Goal: Communication & Community: Answer question/provide support

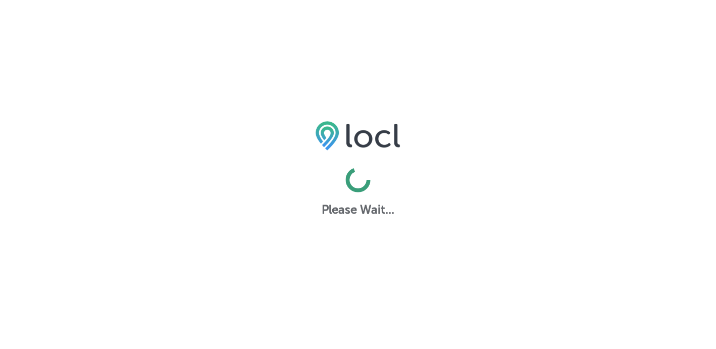
scroll to position [2, 0]
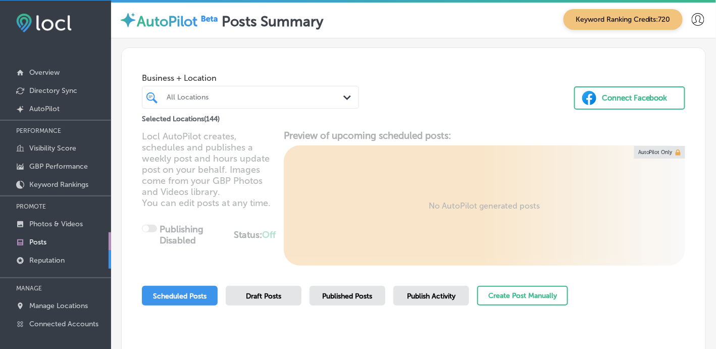
click at [63, 257] on p "Reputation" at bounding box center [46, 260] width 35 height 9
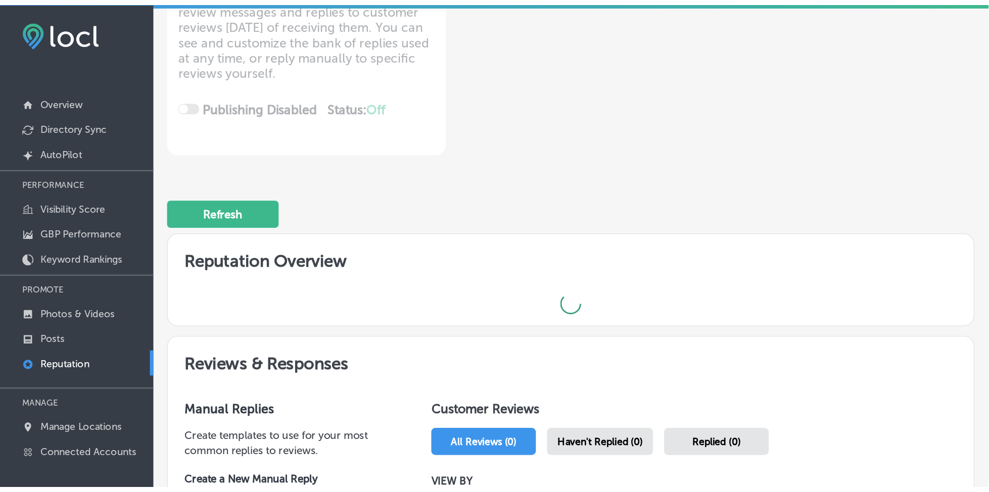
scroll to position [202, 0]
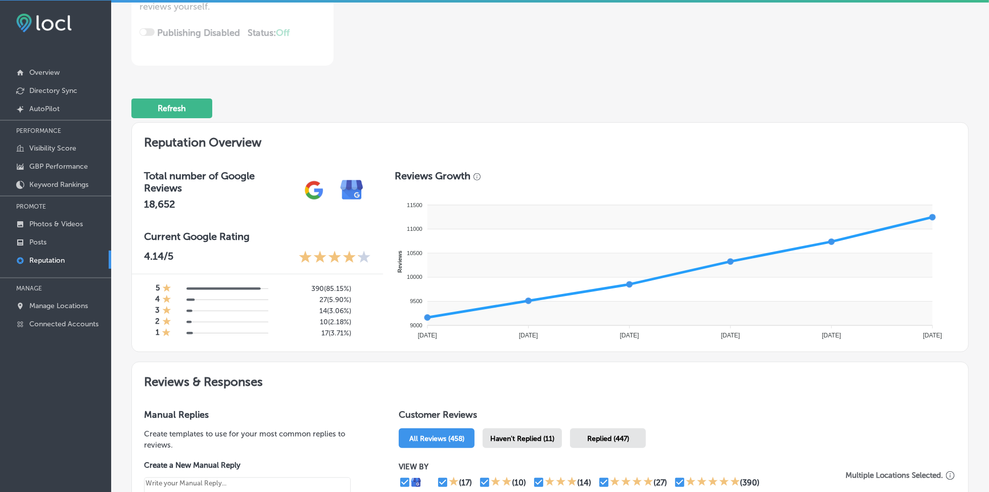
click at [537, 349] on span "Haven't Replied (11)" at bounding box center [522, 438] width 64 height 9
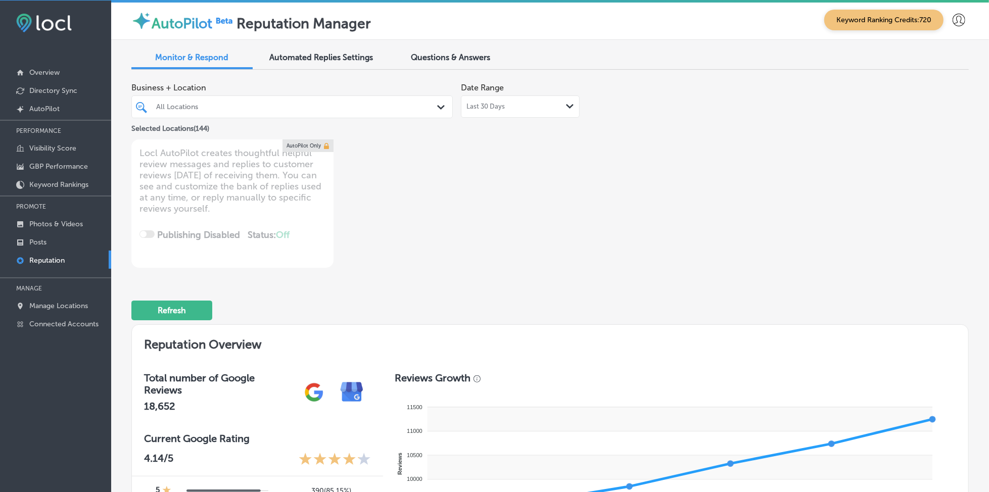
click at [361, 110] on div "All Locations" at bounding box center [297, 107] width 282 height 9
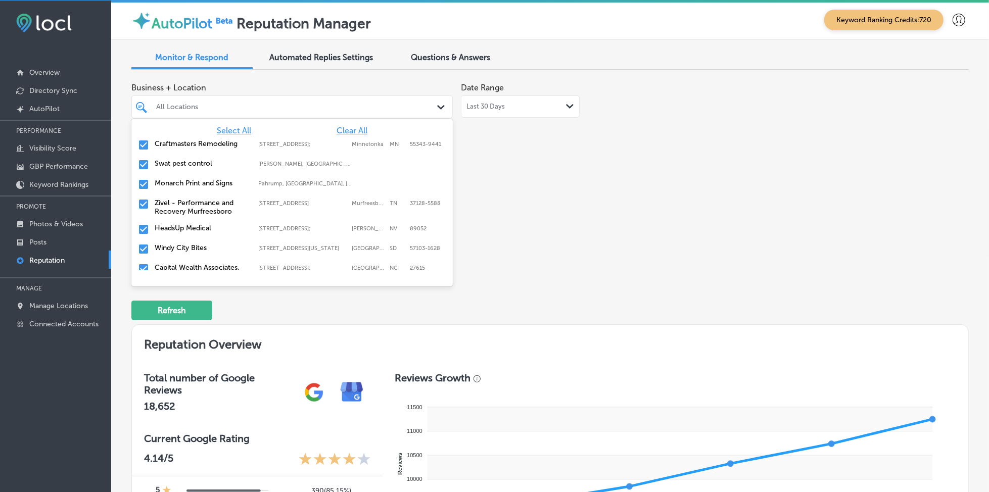
click at [355, 128] on span "Clear All" at bounding box center [351, 131] width 31 height 10
type textarea "x"
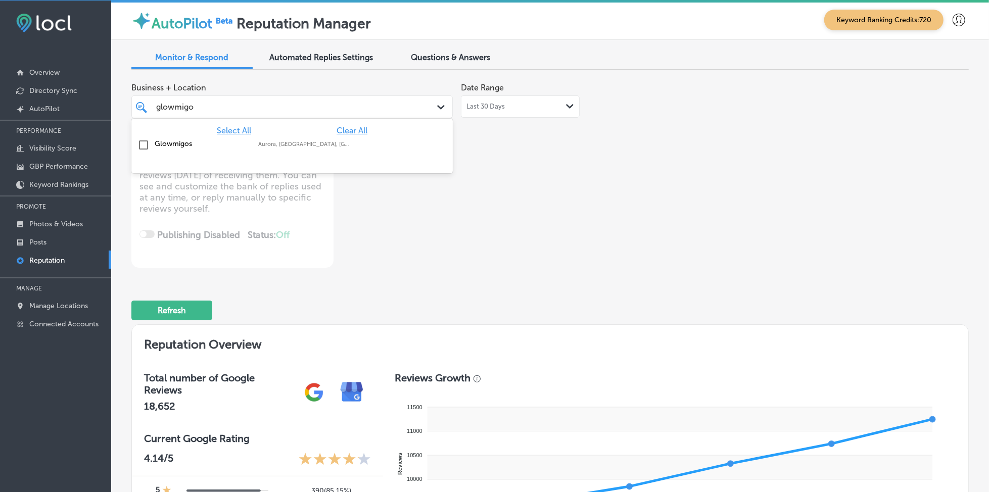
type input "glowmigos"
click at [355, 141] on div "Glowmigos Aurora, [GEOGRAPHIC_DATA], [GEOGRAPHIC_DATA] | [GEOGRAPHIC_DATA], [GE…" at bounding box center [271, 143] width 233 height 9
type textarea "x"
type input "glowmigos"
click at [581, 162] on div "Business + Location option focused, 2 of 145. 2 results available for search te…" at bounding box center [382, 173] width 502 height 190
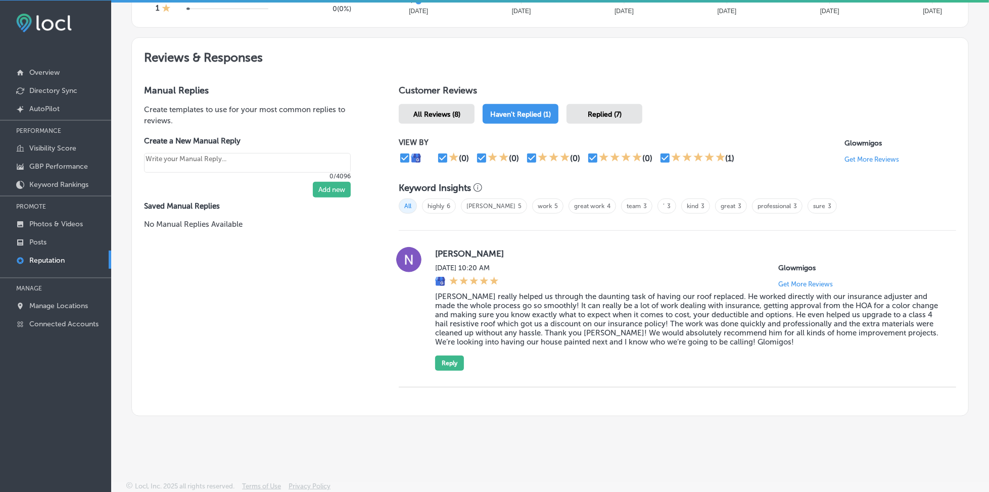
scroll to position [527, 0]
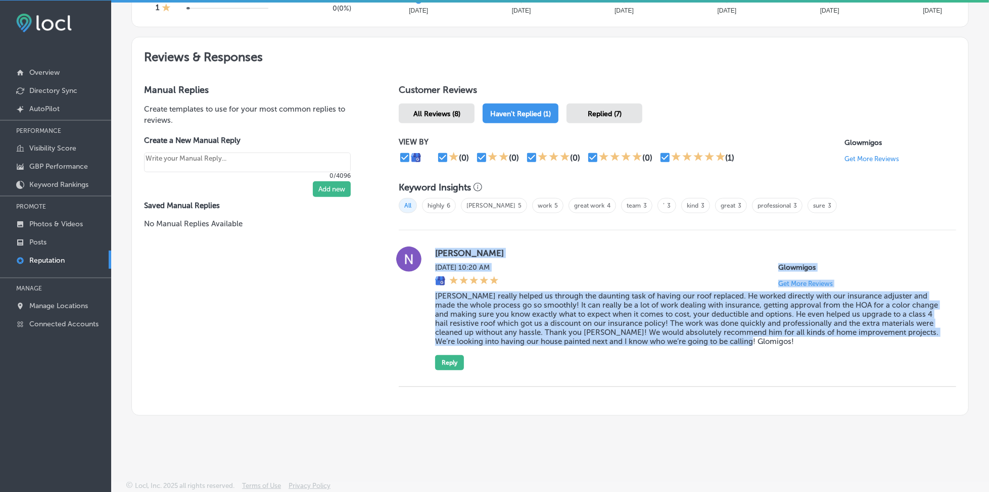
drag, startPoint x: 427, startPoint y: 247, endPoint x: 774, endPoint y: 346, distance: 361.3
click at [725, 346] on div "[PERSON_NAME][DATE] 10:20 AM Glowmigos Get More Reviews [PERSON_NAME] really he…" at bounding box center [677, 309] width 557 height 124
copy div "[PERSON_NAME][DATE] 10:20 AM Glowmigos Get More Reviews [PERSON_NAME] really he…"
click at [594, 280] on div "[DATE] 10:20 AM Glowmigos Get More Reviews" at bounding box center [687, 275] width 505 height 24
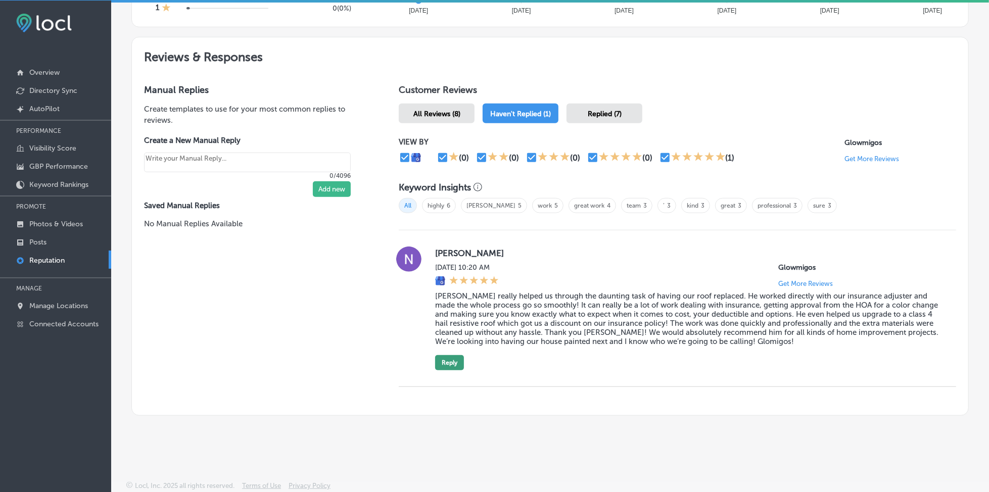
click at [442, 349] on button "Reply" at bounding box center [449, 362] width 29 height 15
type textarea "x"
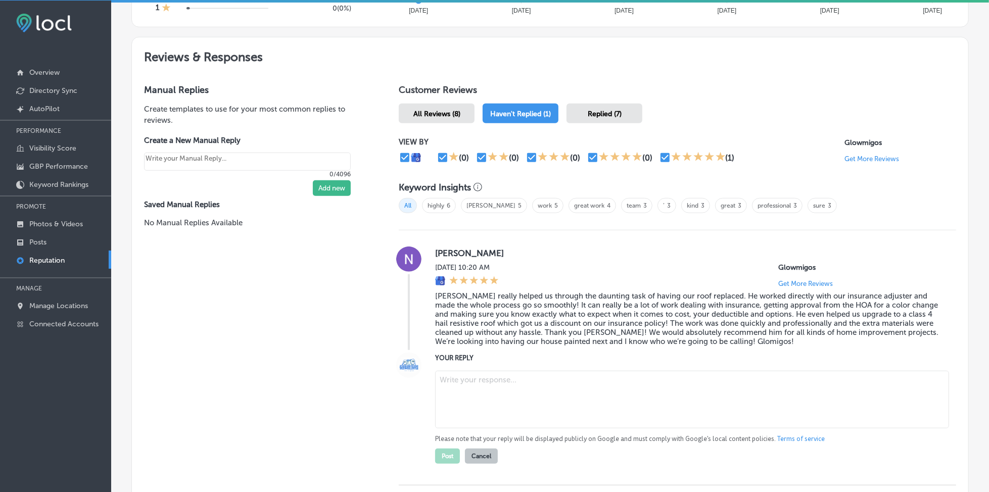
click at [453, 349] on textarea at bounding box center [692, 400] width 514 height 58
paste textarea "Thank you so much for your kind words, [PERSON_NAME]! We’re so glad to hear tha…"
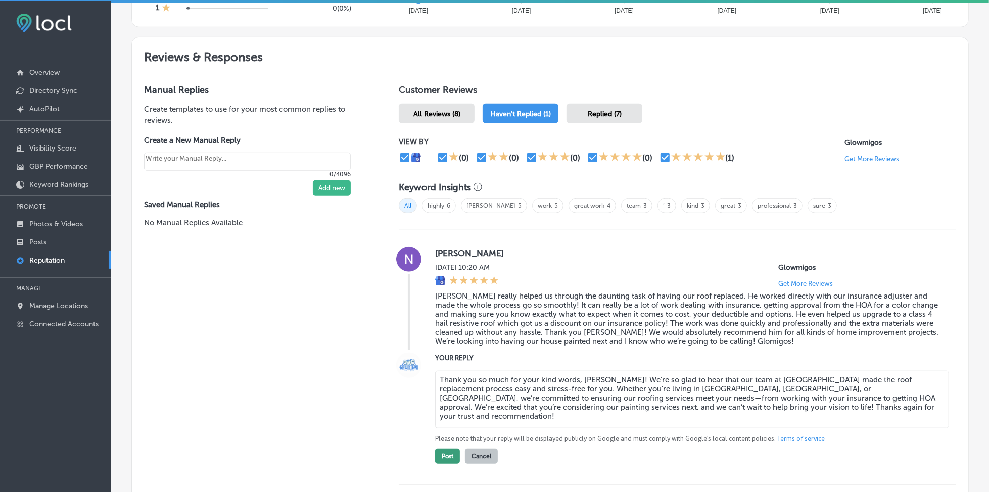
type textarea "Thank you so much for your kind words, [PERSON_NAME]! We’re so glad to hear tha…"
click at [444, 349] on button "Post" at bounding box center [447, 456] width 25 height 15
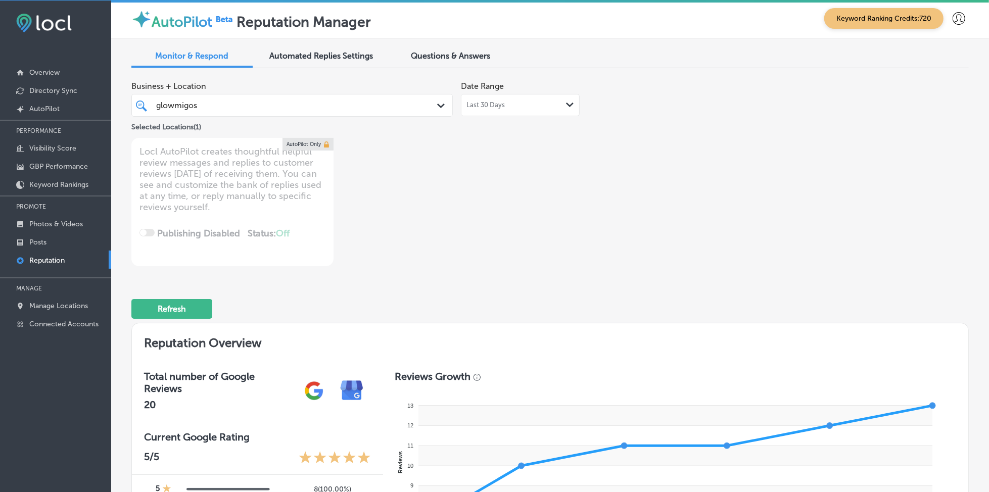
scroll to position [0, 0]
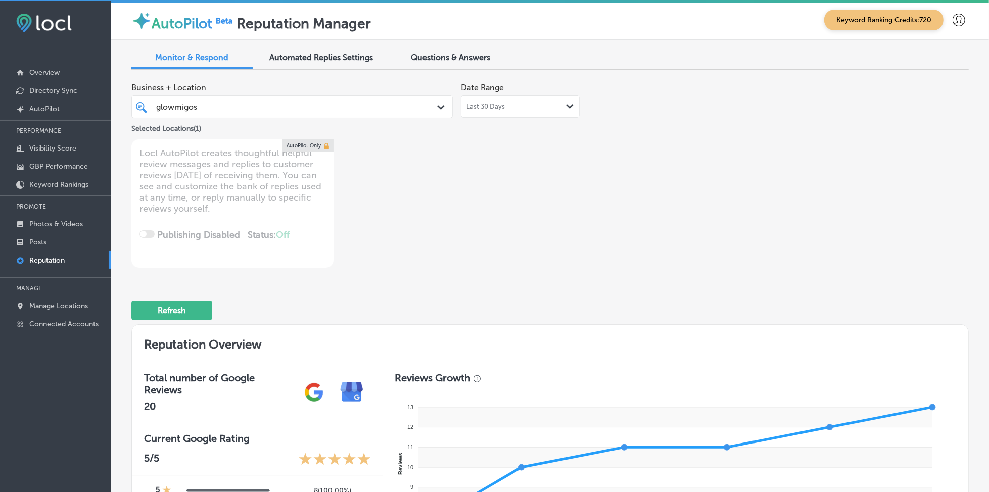
click at [294, 108] on div "glowmigos glowmigos" at bounding box center [278, 107] width 247 height 14
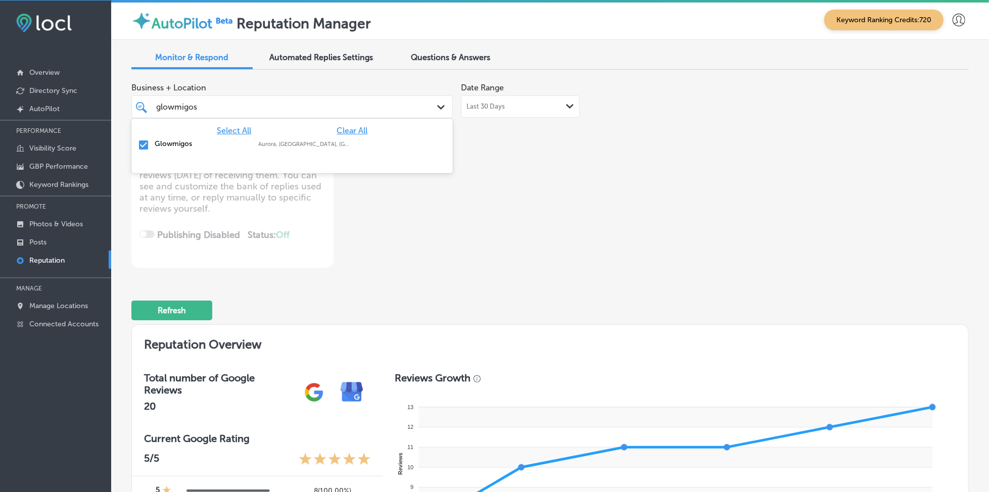
click at [356, 126] on span "Clear All" at bounding box center [351, 131] width 31 height 10
type textarea "x"
type input "g"
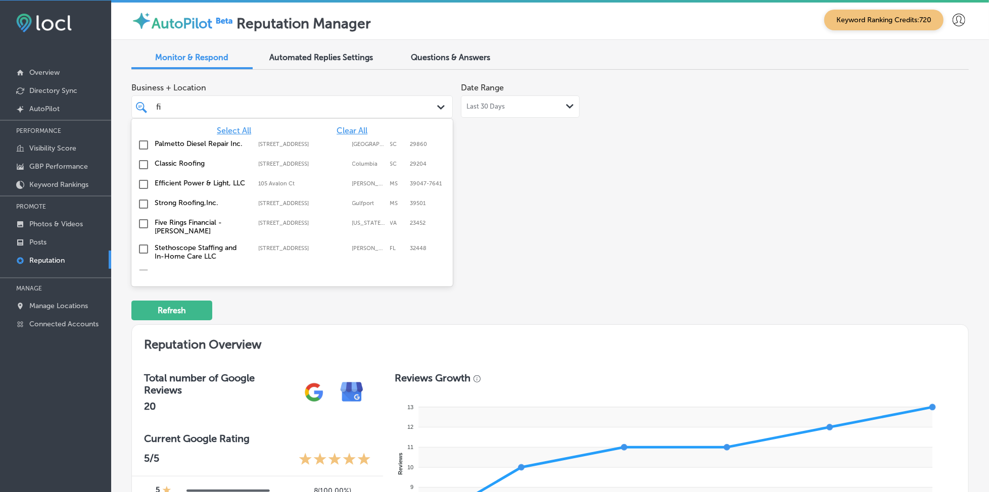
type input "fix"
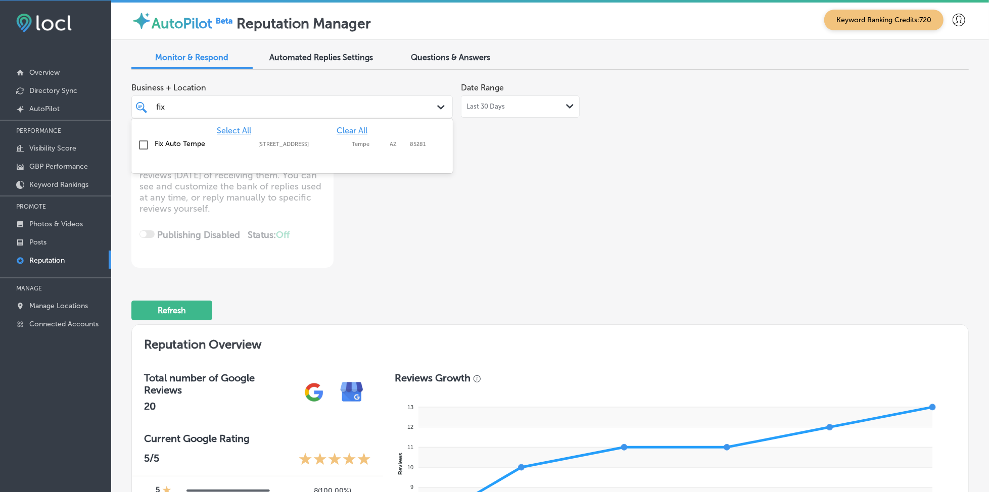
click at [360, 138] on div "Fix Auto Tempe [STREET_ADDRESS] [STREET_ADDRESS]" at bounding box center [291, 145] width 313 height 16
type textarea "x"
type input "fix"
click at [634, 171] on div "Business + Location option [STREET_ADDRESS]. option [STREET_ADDRESS]. 2 results…" at bounding box center [549, 173] width 837 height 190
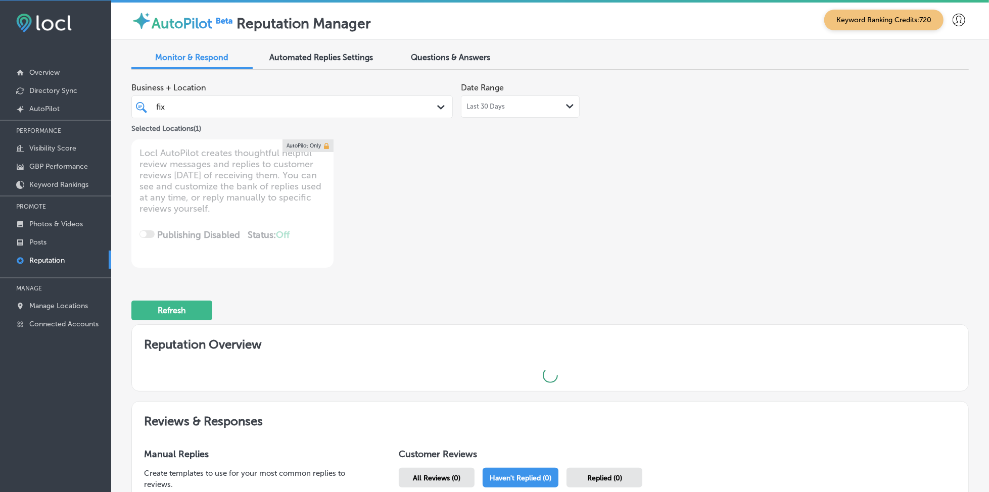
type textarea "x"
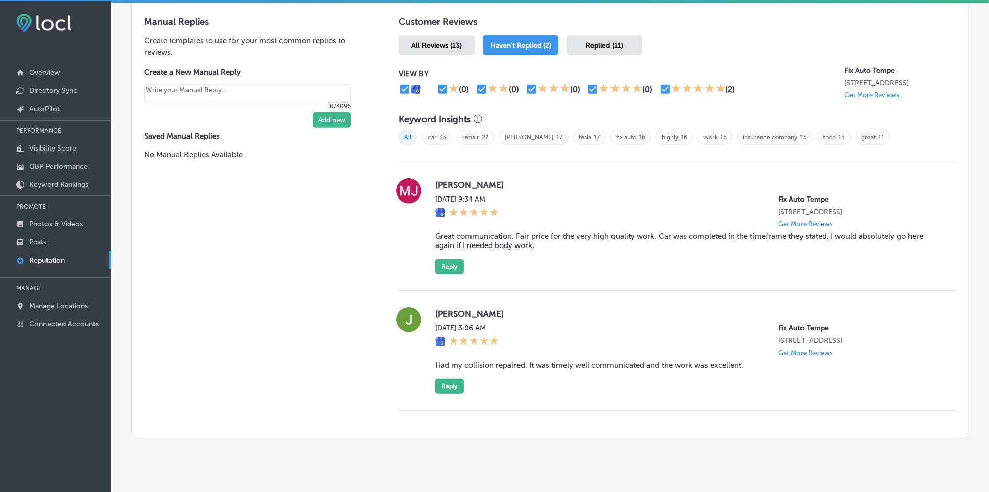
scroll to position [606, 0]
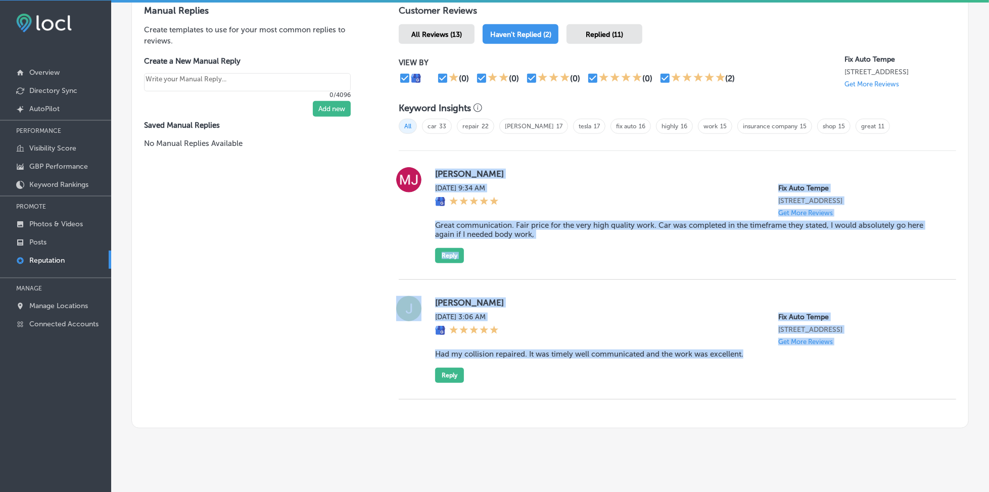
drag, startPoint x: 431, startPoint y: 168, endPoint x: 759, endPoint y: 350, distance: 374.2
click at [725, 349] on div "[PERSON_NAME] [DATE] 9:34 AM Fix Auto Tempe [STREET_ADDRESS] Get More Reviews G…" at bounding box center [677, 275] width 557 height 249
copy div "[PERSON_NAME] [DATE] 9:34 AM Fix Auto Tempe [STREET_ADDRESS] Get More Reviews G…"
click at [686, 318] on div "[DATE] 3:06 AM Fix Auto Tempe [STREET_ADDRESS] Get More Reviews" at bounding box center [687, 329] width 505 height 33
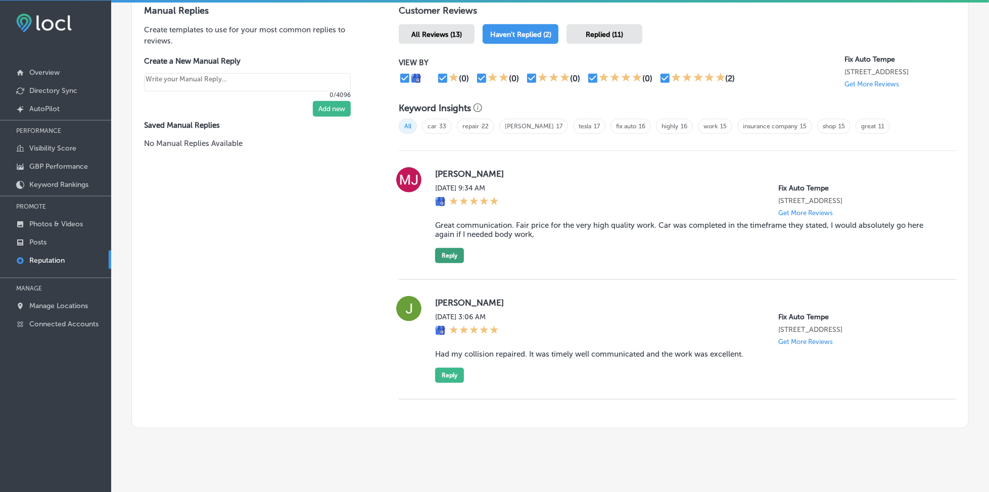
click at [448, 254] on button "Reply" at bounding box center [449, 255] width 29 height 15
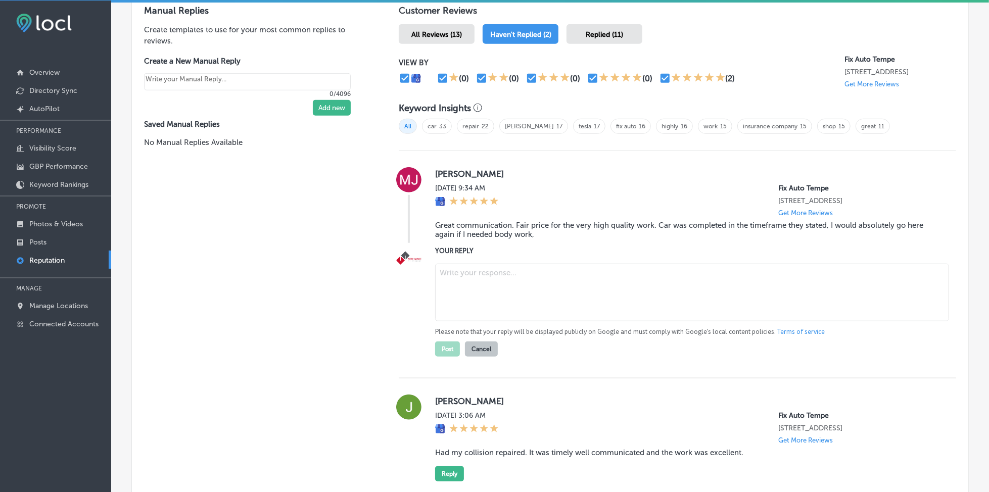
click at [461, 280] on textarea at bounding box center [692, 293] width 514 height 58
paste textarea "We truly appreciate your 5-star review, MJ! It’s fantastic to hear that the com…"
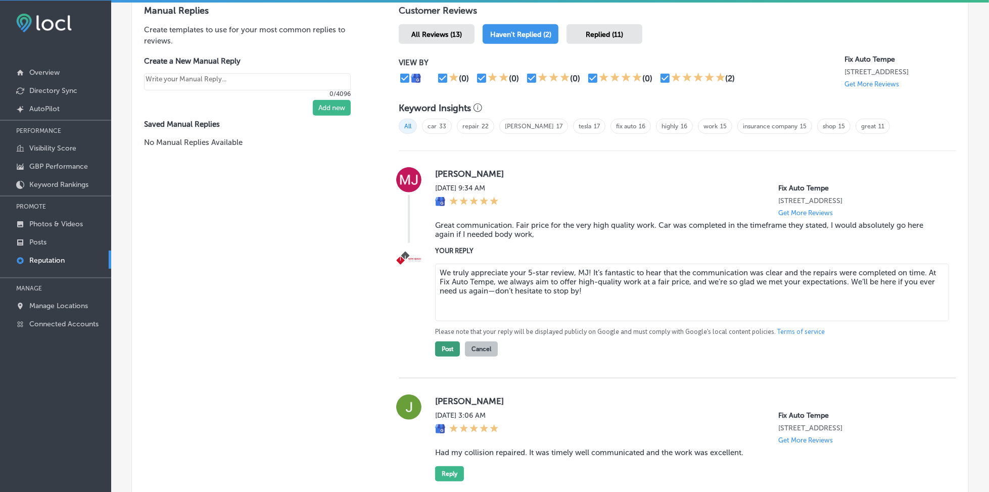
type textarea "We truly appreciate your 5-star review, MJ! It’s fantastic to hear that the com…"
click at [444, 343] on button "Post" at bounding box center [447, 349] width 25 height 15
type textarea "x"
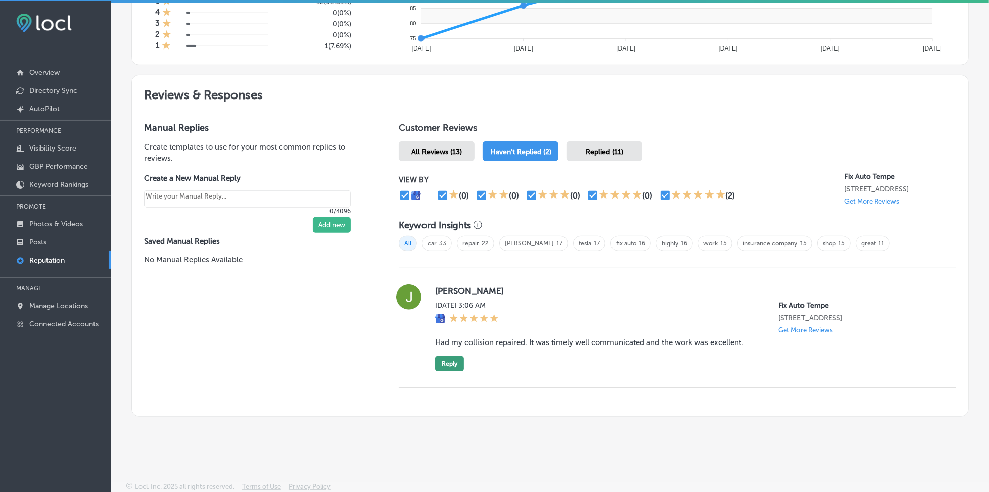
click at [446, 349] on button "Reply" at bounding box center [449, 363] width 29 height 15
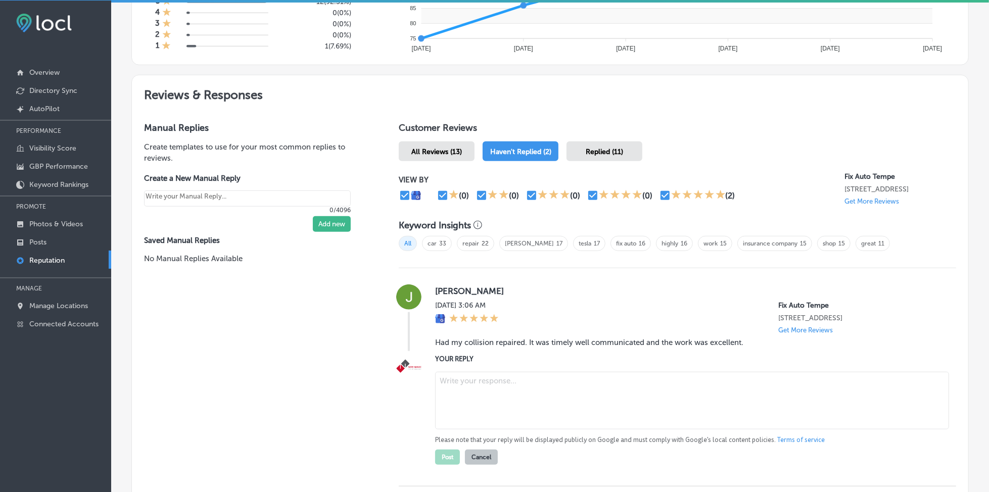
click at [465, 349] on textarea at bounding box center [692, 401] width 514 height 58
paste textarea "Thanks so much for sharing your feedback, [PERSON_NAME]! We’re so happy to hear…"
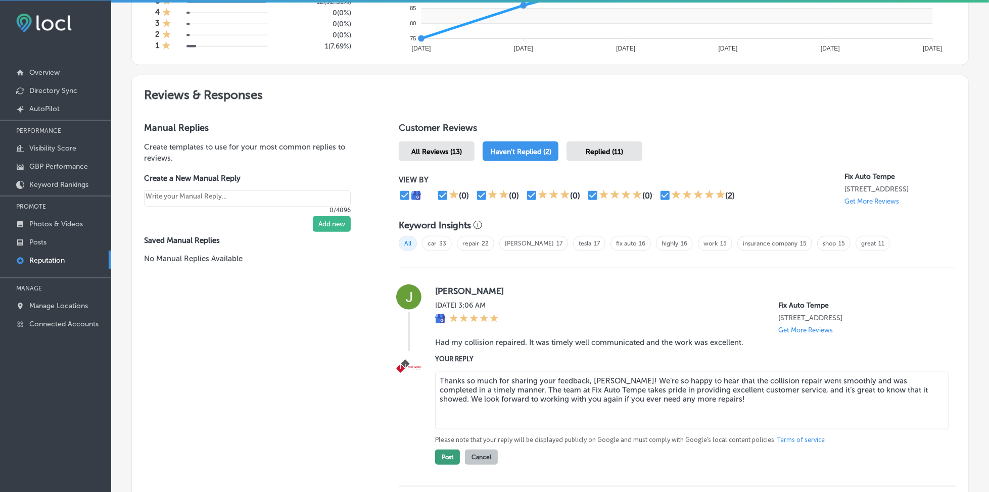
type textarea "Thanks so much for sharing your feedback, [PERSON_NAME]! We’re so happy to hear…"
click at [440, 349] on button "Post" at bounding box center [447, 457] width 25 height 15
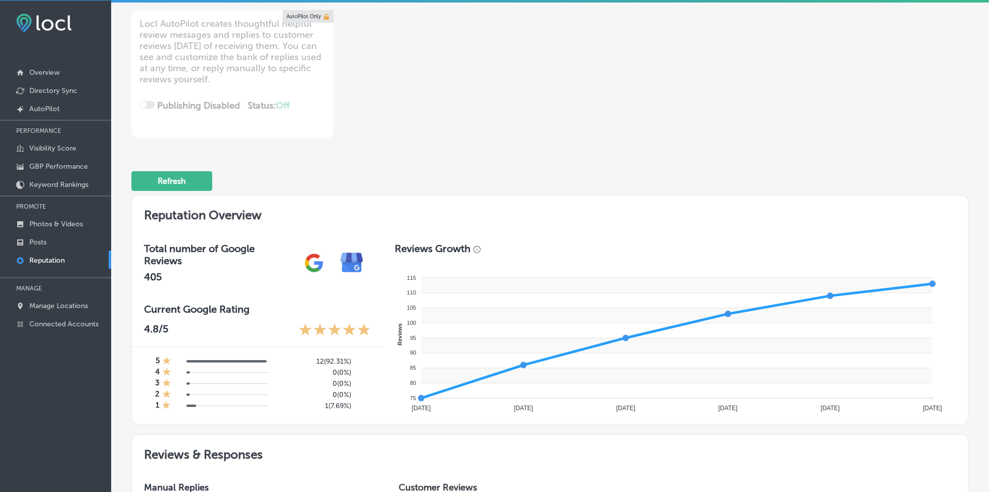
scroll to position [0, 0]
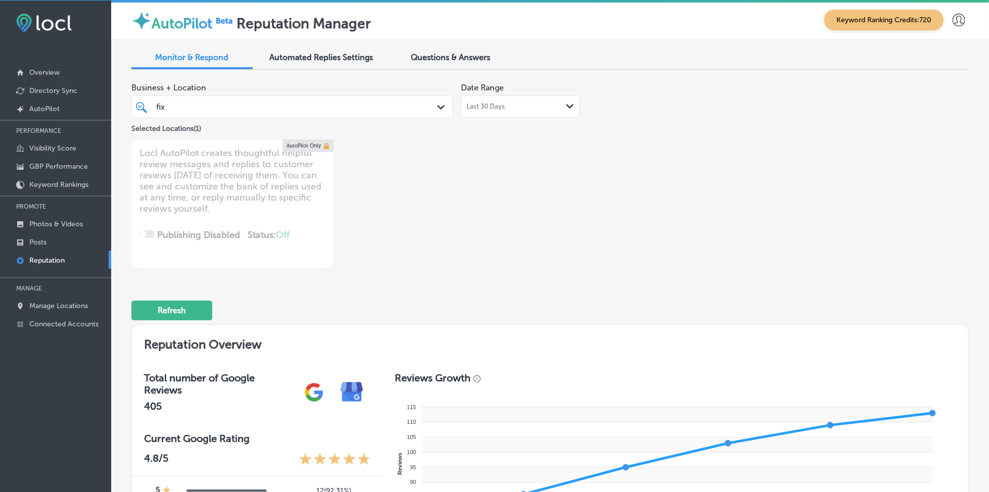
click at [338, 112] on div "fix fix" at bounding box center [278, 107] width 247 height 14
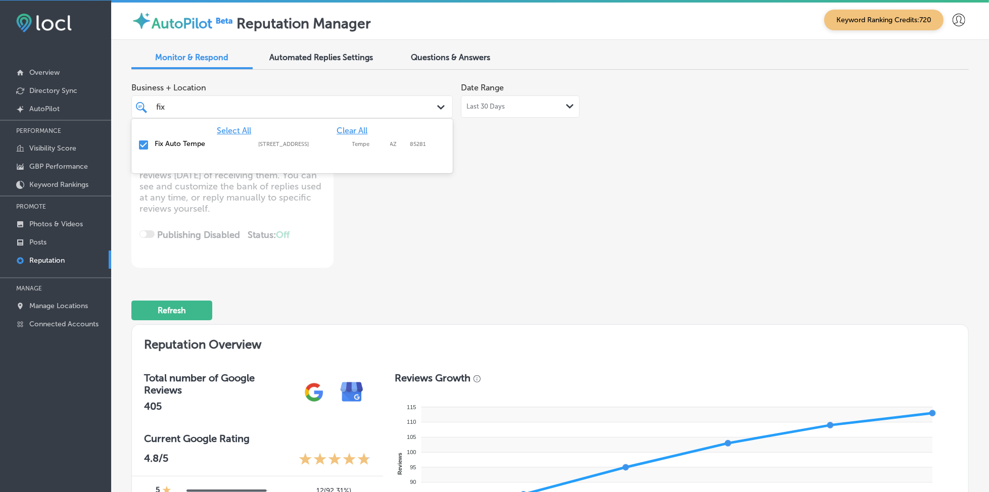
click at [348, 126] on span "Clear All" at bounding box center [351, 131] width 31 height 10
type textarea "x"
type input "f"
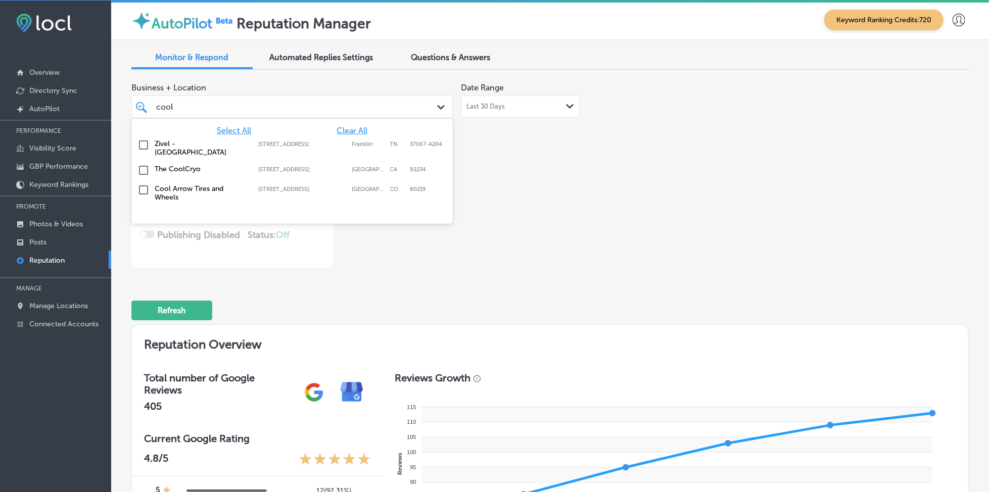
type input "cool"
click at [267, 166] on label "[STREET_ADDRESS];" at bounding box center [302, 169] width 89 height 7
type textarea "x"
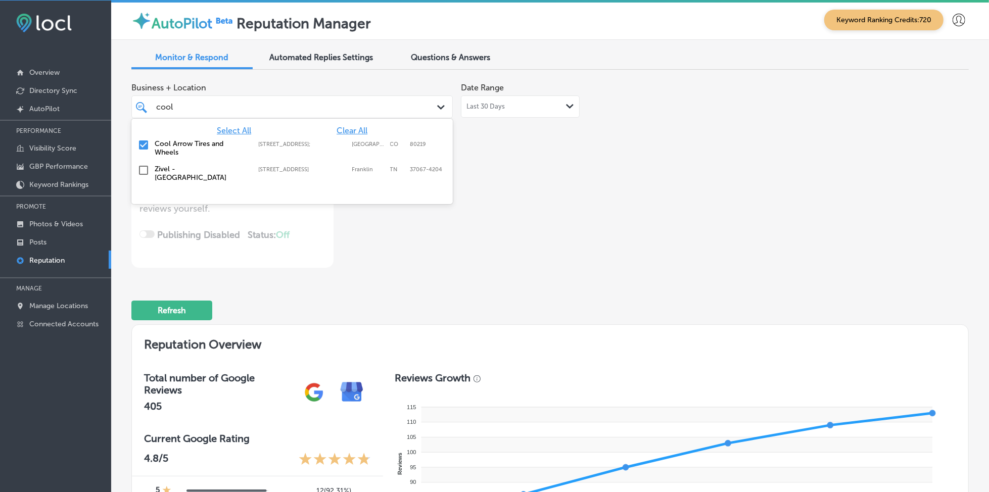
type input "cool"
click at [573, 167] on div "Business + Location option [STREET_ADDRESS]; , selected. [STREET_ADDRESS]. 3 re…" at bounding box center [382, 173] width 502 height 190
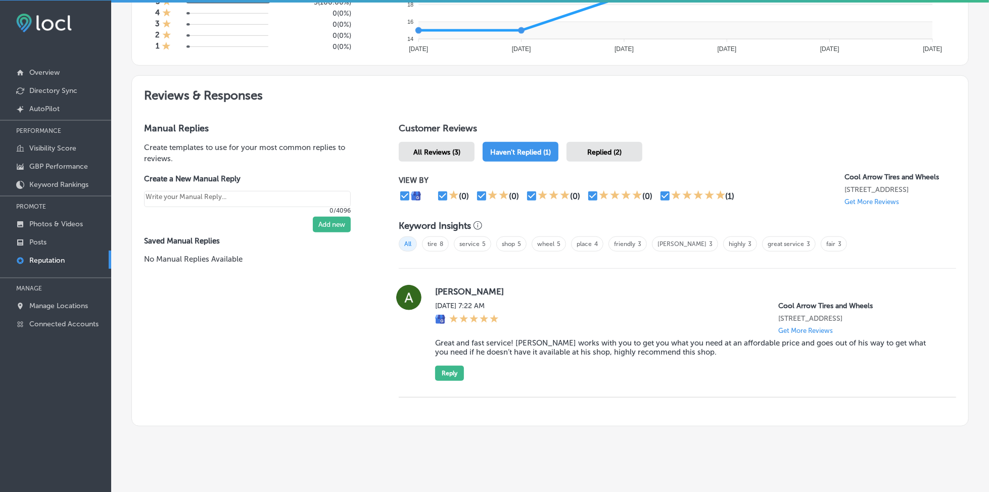
scroll to position [498, 0]
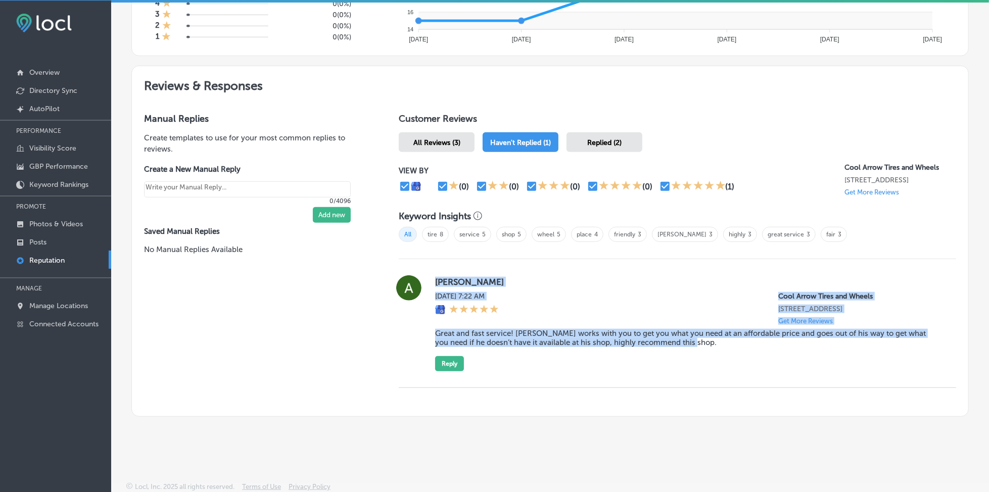
drag, startPoint x: 431, startPoint y: 278, endPoint x: 715, endPoint y: 345, distance: 291.6
click at [715, 345] on div "[PERSON_NAME][DATE] 7:22 AM Cool Arrow Tires and Wheels [STREET_ADDRESS] Get Mo…" at bounding box center [677, 323] width 557 height 96
copy div "[PERSON_NAME][DATE] 7:22 AM Cool Arrow Tires and Wheels [STREET_ADDRESS] Get Mo…"
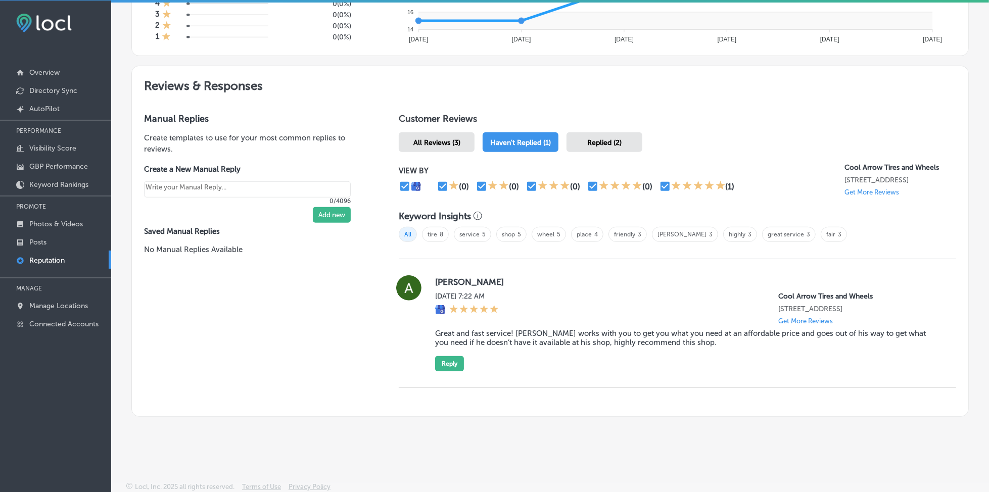
click at [521, 349] on div "Customer Reviews All Reviews (3) Haven't Replied (1) Replied (2) VIEW BY (0) (0…" at bounding box center [676, 258] width 581 height 315
click at [581, 143] on div "Replied (2)" at bounding box center [604, 142] width 76 height 20
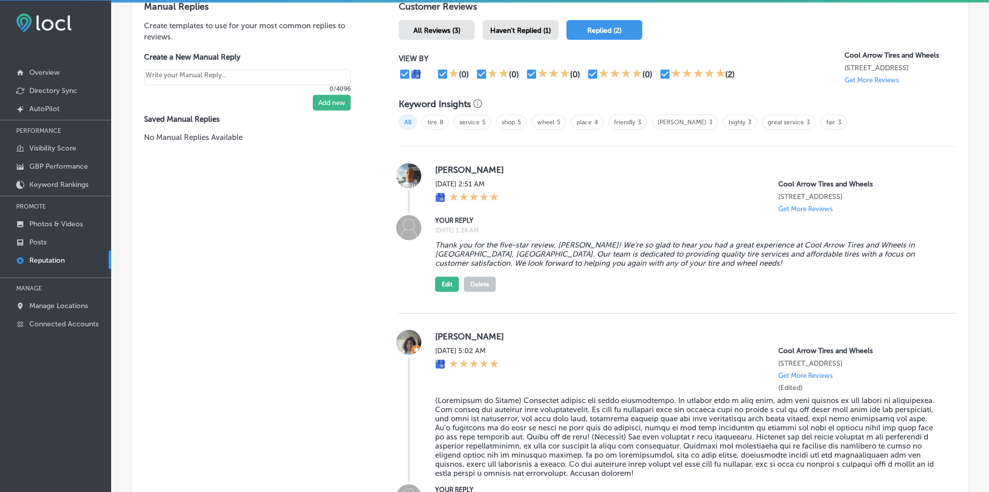
scroll to position [566, 0]
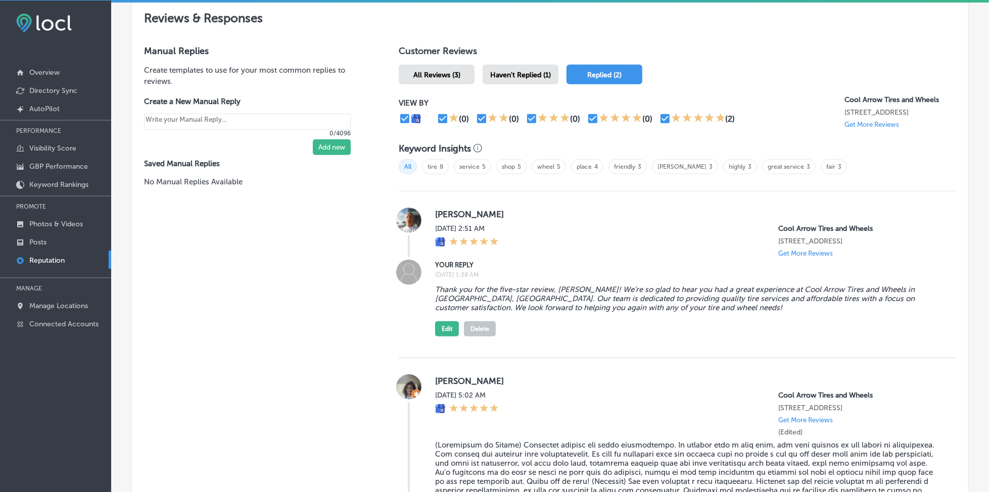
click at [512, 73] on span "Haven't Replied (1)" at bounding box center [520, 75] width 61 height 9
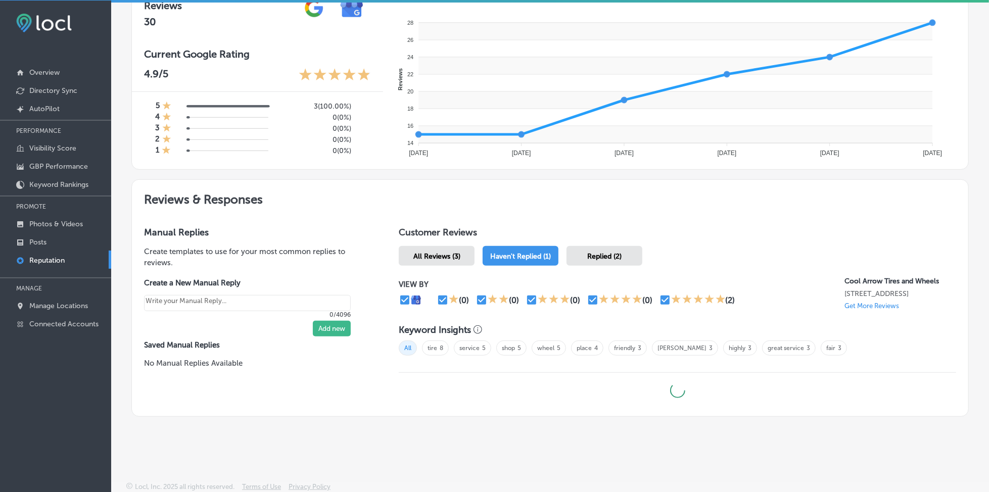
type textarea "x"
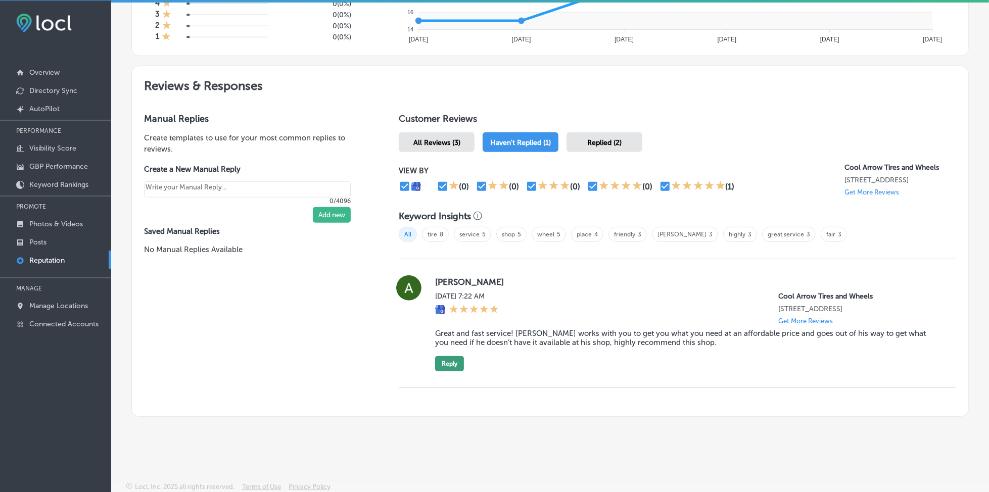
click at [446, 349] on button "Reply" at bounding box center [449, 363] width 29 height 15
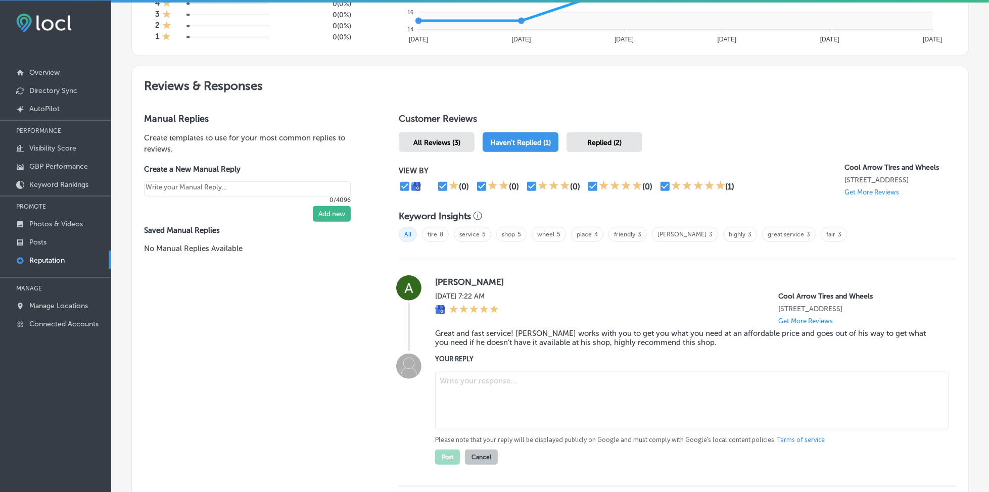
click at [467, 349] on textarea at bounding box center [692, 401] width 514 height 58
paste textarea "Thank you for the wonderful five-star review, [PERSON_NAME]! We’re so happy to …"
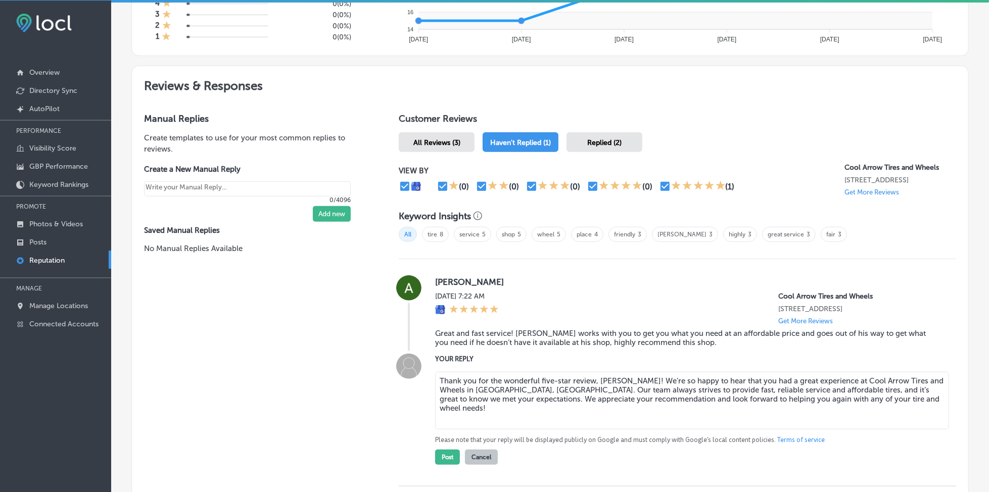
type textarea "Thank you for the wonderful five-star review, [PERSON_NAME]! We’re so happy to …"
click at [625, 141] on div "Replied (2)" at bounding box center [604, 142] width 76 height 20
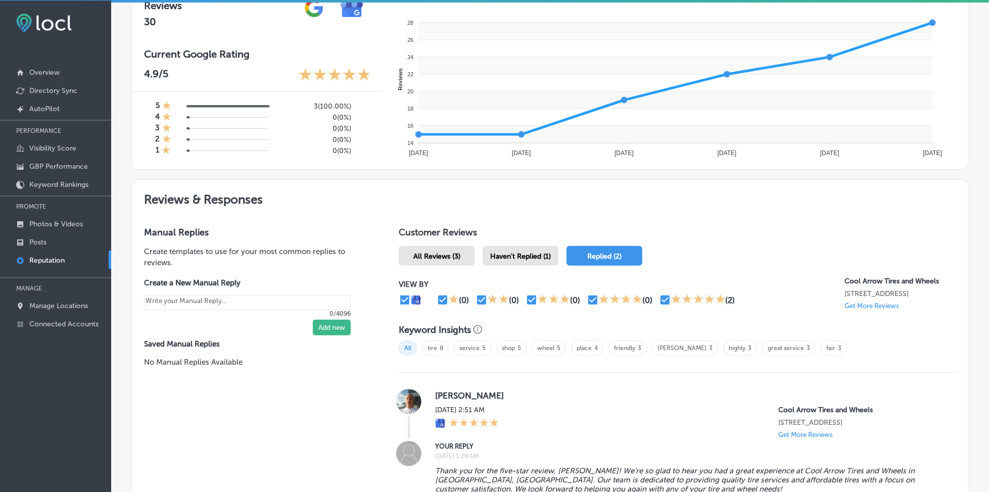
scroll to position [498, 0]
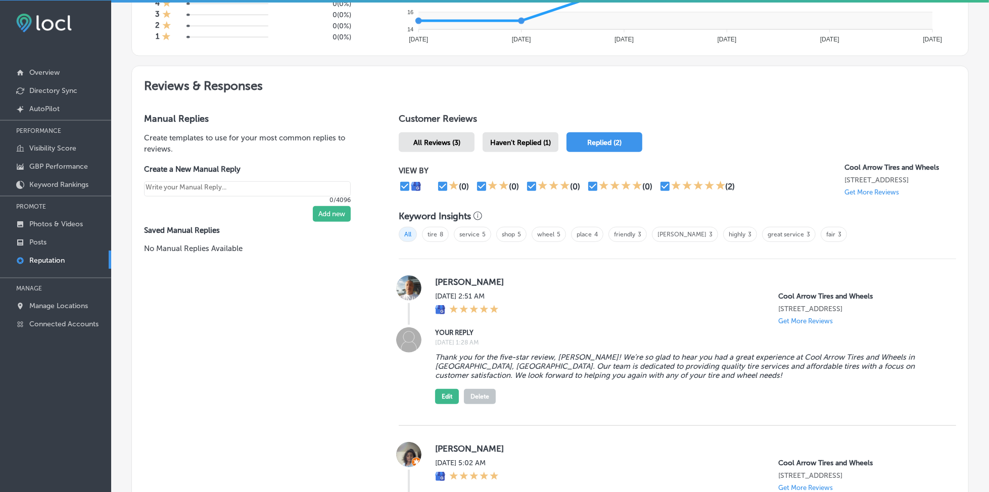
click at [520, 142] on span "Haven't Replied (1)" at bounding box center [520, 142] width 61 height 9
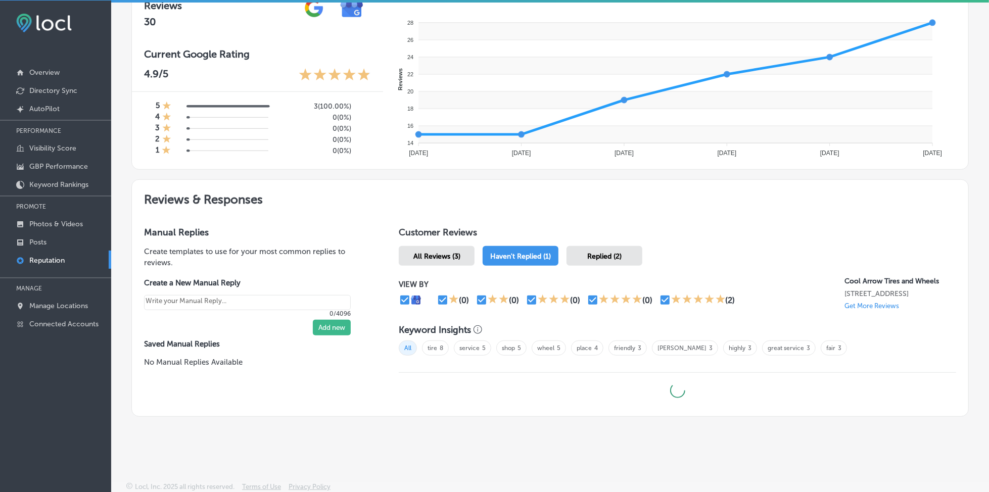
type textarea "x"
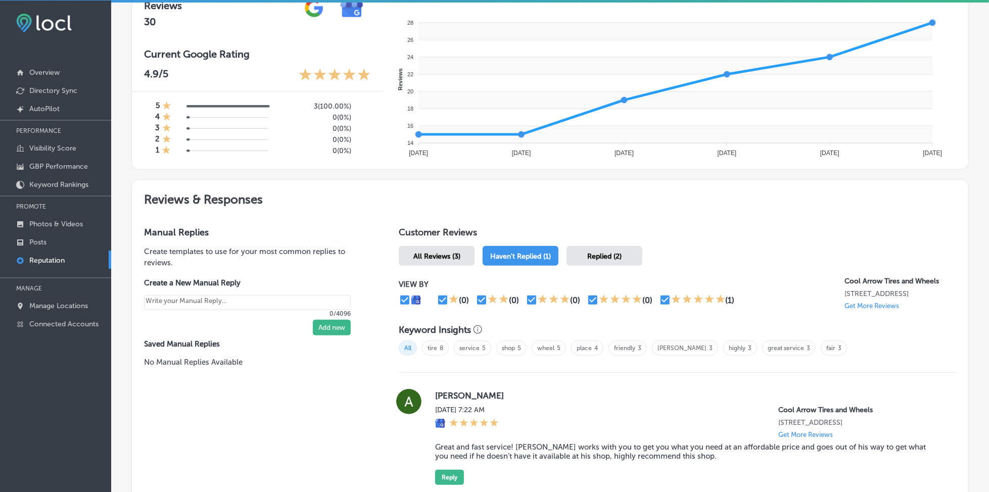
scroll to position [498, 0]
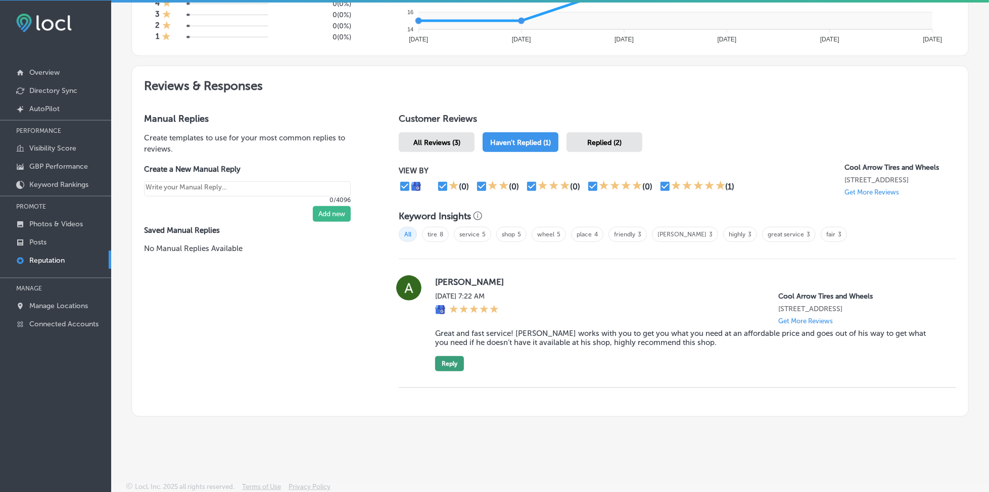
click at [452, 349] on button "Reply" at bounding box center [449, 363] width 29 height 15
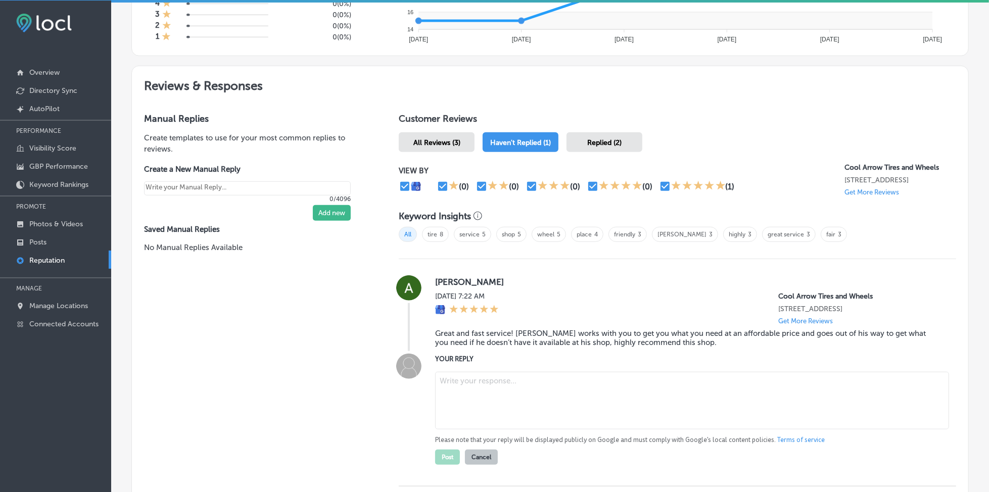
click at [462, 349] on textarea at bounding box center [692, 401] width 514 height 58
paste textarea "Thank you so much for the great five-star review, [PERSON_NAME]! We're so happy…"
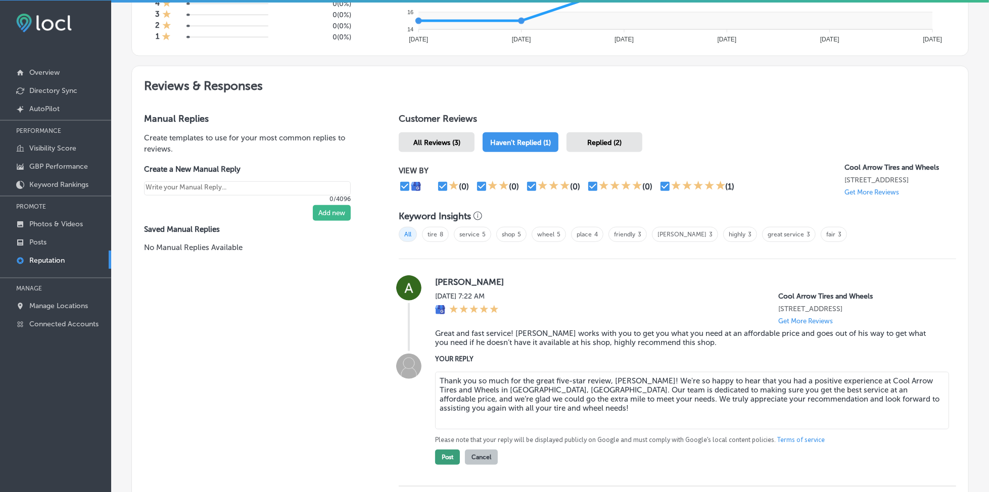
type textarea "Thank you so much for the great five-star review, [PERSON_NAME]! We're so happy…"
click at [442, 349] on button "Post" at bounding box center [447, 457] width 25 height 15
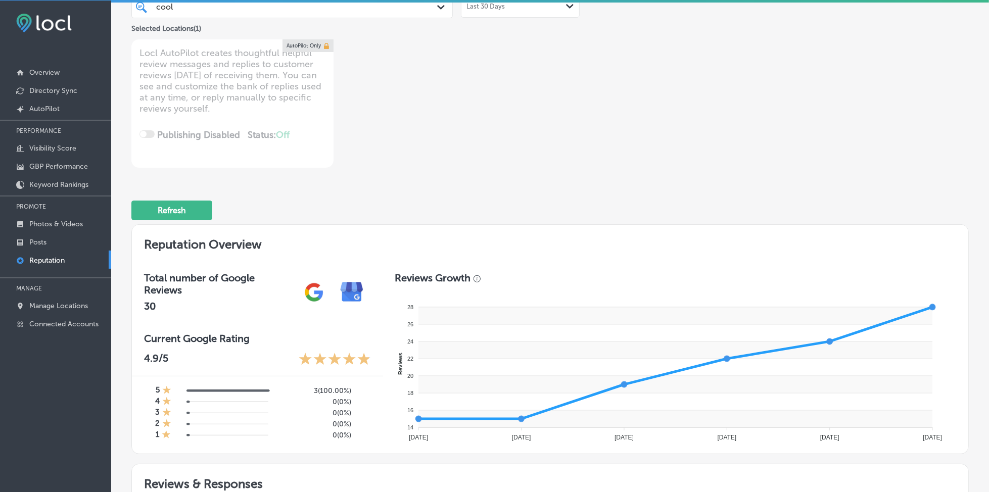
scroll to position [0, 0]
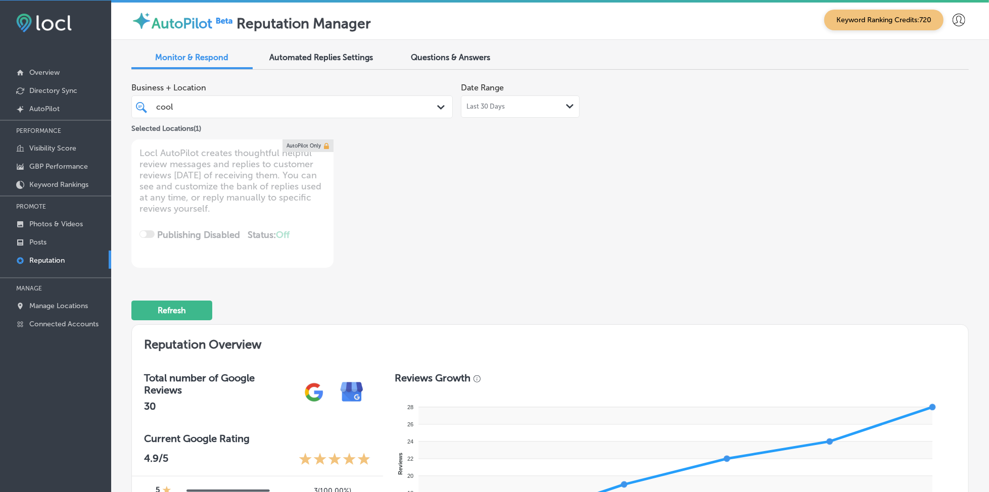
click at [298, 104] on div "cool cool" at bounding box center [278, 107] width 247 height 14
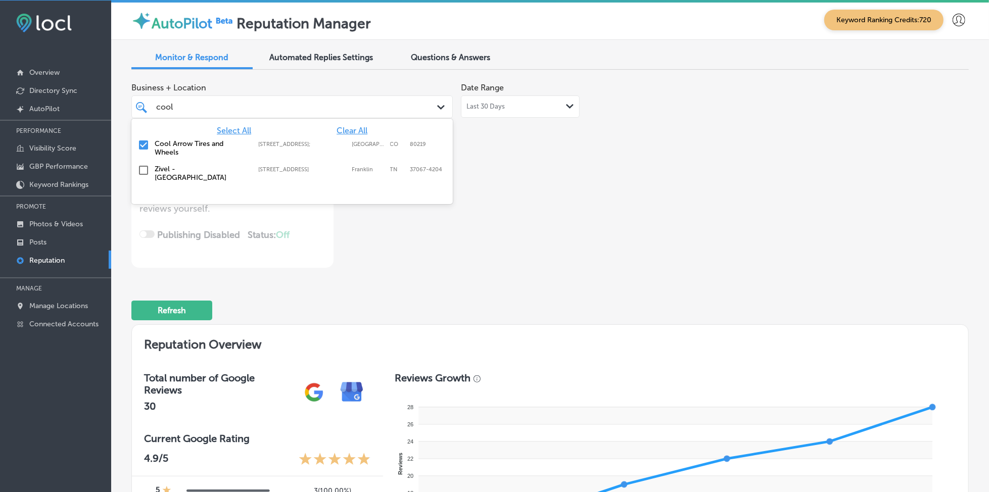
click at [348, 127] on span "Clear All" at bounding box center [351, 131] width 31 height 10
type textarea "x"
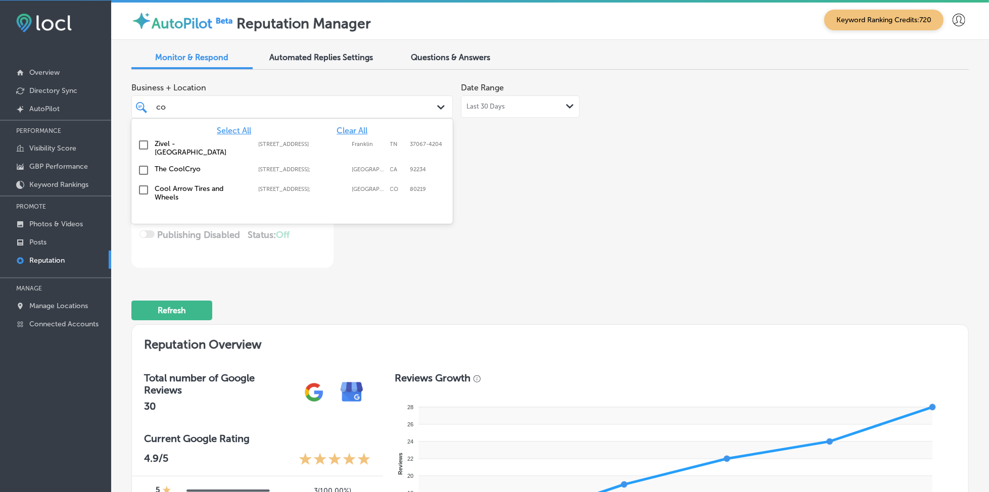
type input "c"
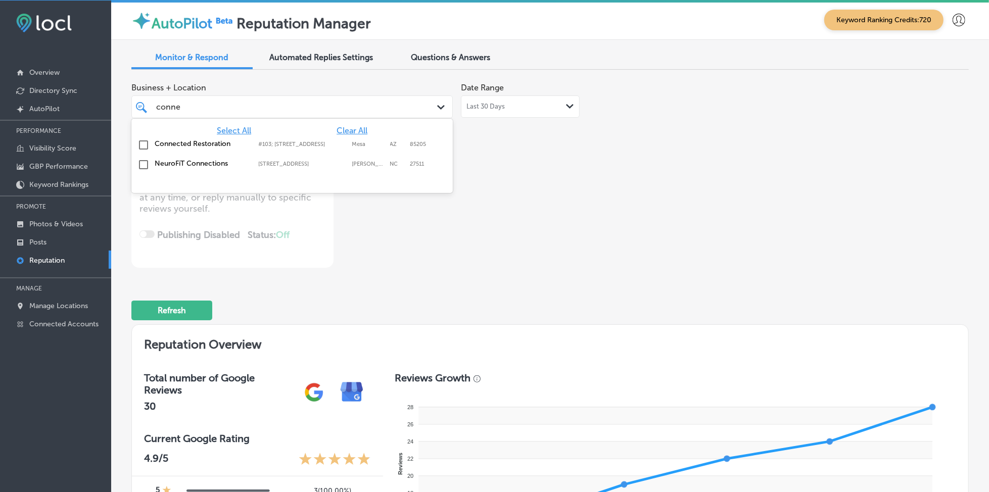
type input "connec"
click at [330, 138] on div "Connected Restoration #103; [STREET_ADDRESS][GEOGRAPHIC_DATA][STREET_ADDRESS]" at bounding box center [291, 145] width 313 height 16
type textarea "x"
type input "connec"
click at [605, 198] on div "Business + Location [STREET_ADDRESS]. option [STREET_ADDRESS]. 3 results availa…" at bounding box center [382, 173] width 502 height 190
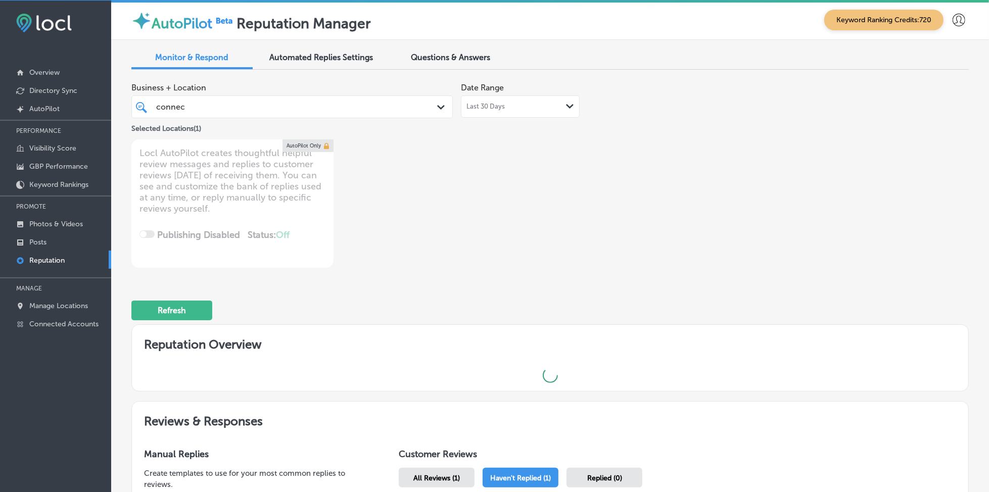
type textarea "x"
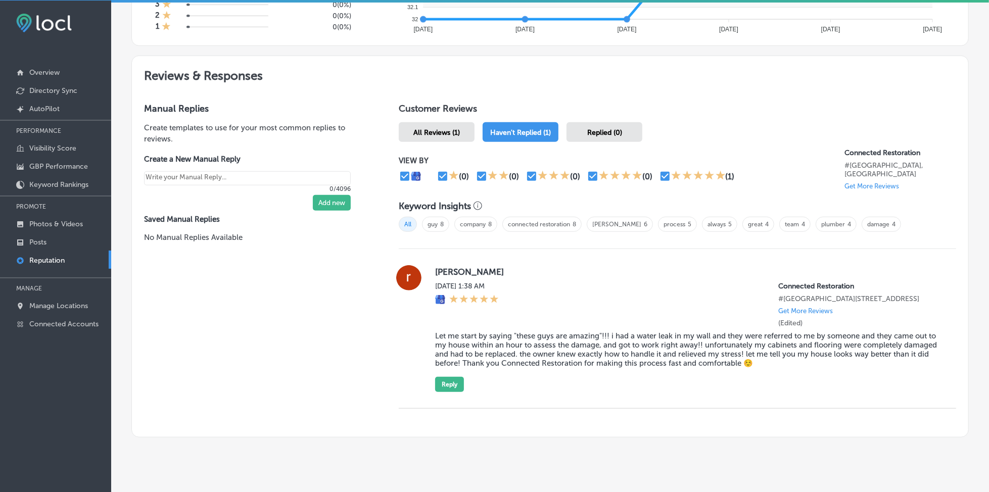
scroll to position [529, 0]
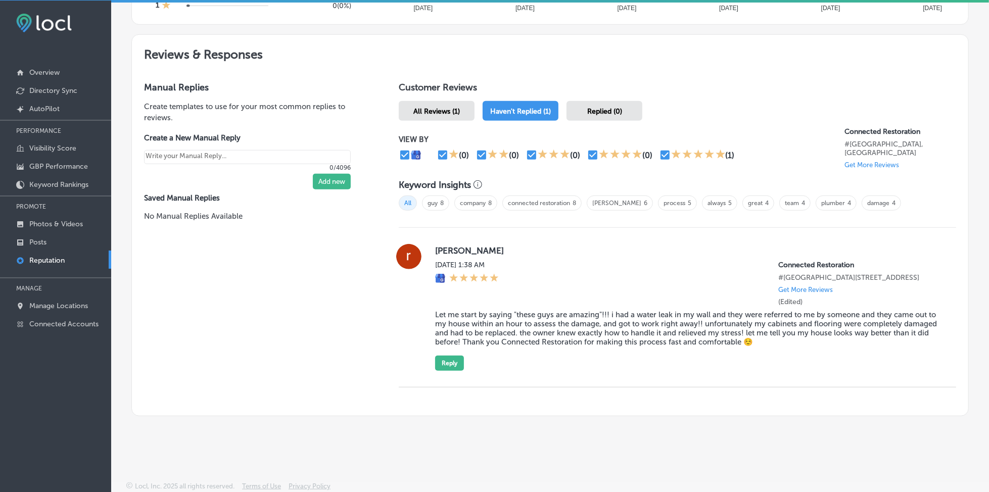
click at [435, 247] on label "[PERSON_NAME]" at bounding box center [687, 251] width 505 height 10
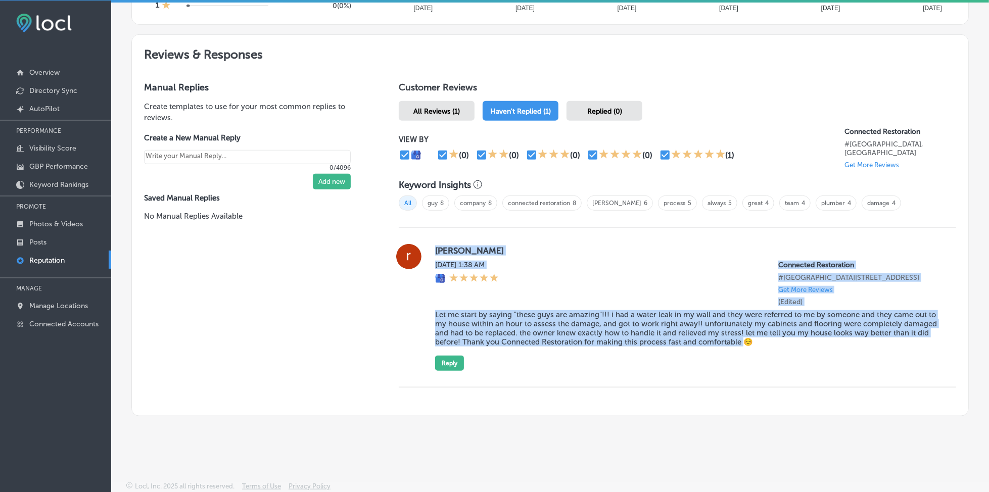
drag, startPoint x: 425, startPoint y: 247, endPoint x: 778, endPoint y: 341, distance: 365.5
click at [725, 341] on div "[PERSON_NAME][DATE] 1:38 AM Connected Restoration #[GEOGRAPHIC_DATA][STREET_ADD…" at bounding box center [677, 307] width 557 height 127
copy div "[PERSON_NAME][DATE] 1:38 AM Connected Restoration #[GEOGRAPHIC_DATA][STREET_ADD…"
click at [603, 289] on div "[DATE] 1:38 AM Connected Restoration #[GEOGRAPHIC_DATA][STREET_ADDRESS] Get Mor…" at bounding box center [687, 283] width 505 height 45
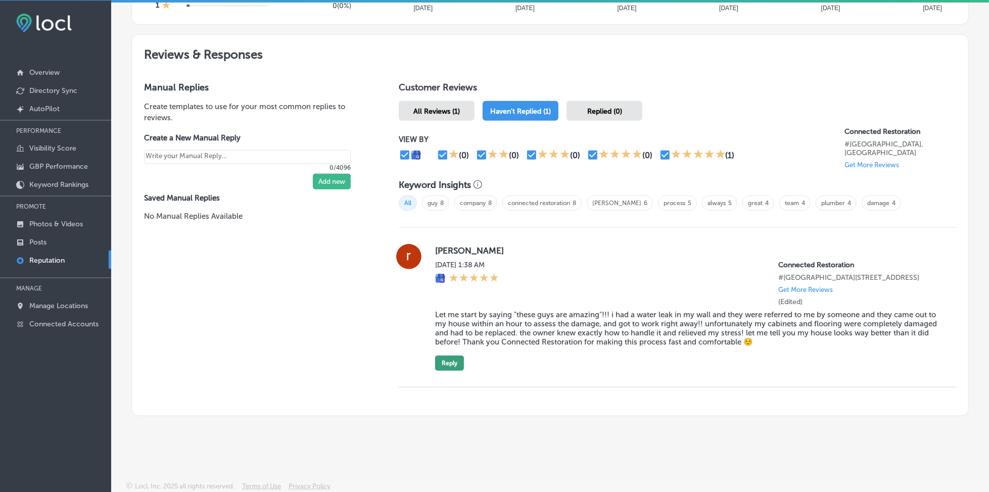
click at [444, 349] on button "Reply" at bounding box center [449, 363] width 29 height 15
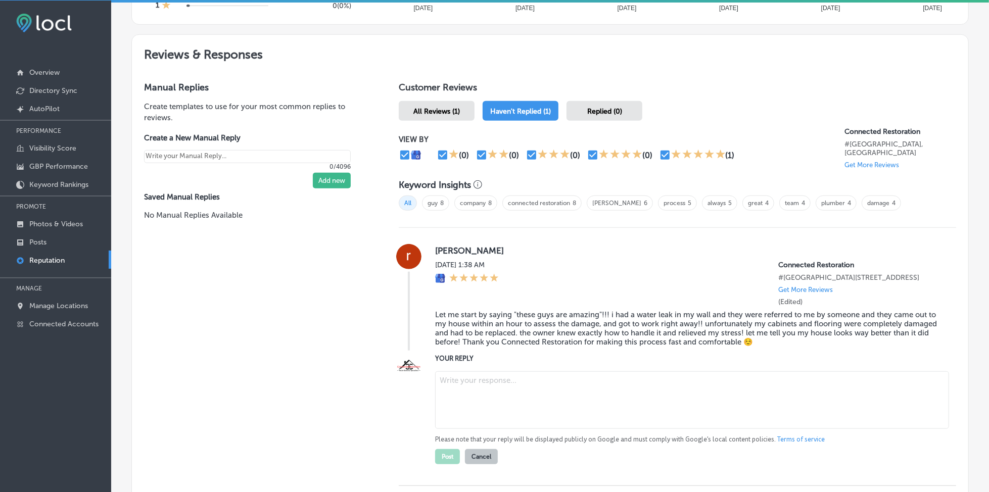
click at [476, 349] on textarea at bounding box center [692, 400] width 514 height 58
paste textarea "Thank you so much, [PERSON_NAME]! We’re so glad we could help with your water d…"
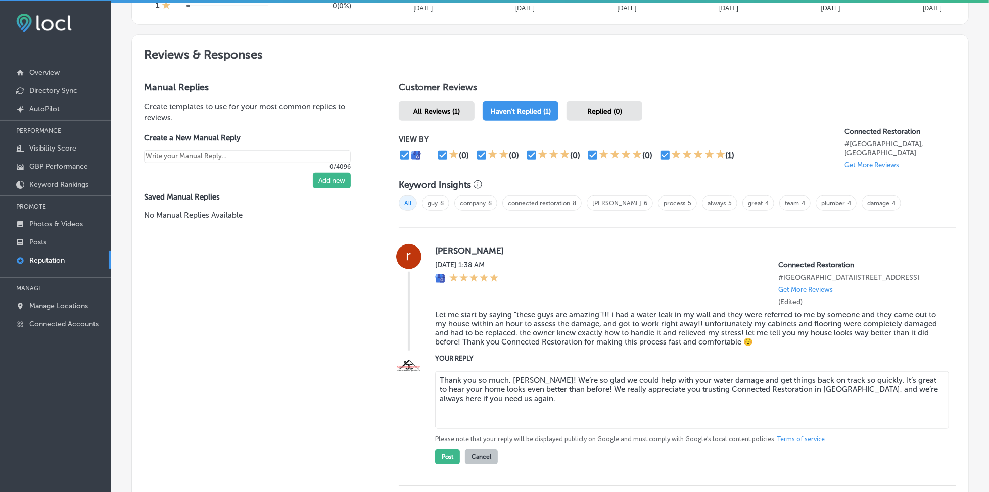
click at [507, 349] on textarea "Thank you so much, [PERSON_NAME]! We’re so glad we could help with your water d…" at bounding box center [692, 400] width 514 height 58
click at [625, 349] on textarea "Thank you so much for your feedback, [PERSON_NAME]! We’re so glad we could help…" at bounding box center [692, 400] width 514 height 58
type textarea "Thank you so much for your feedback, [PERSON_NAME]! We’re so glad we could help…"
click at [447, 349] on button "Post" at bounding box center [447, 456] width 25 height 15
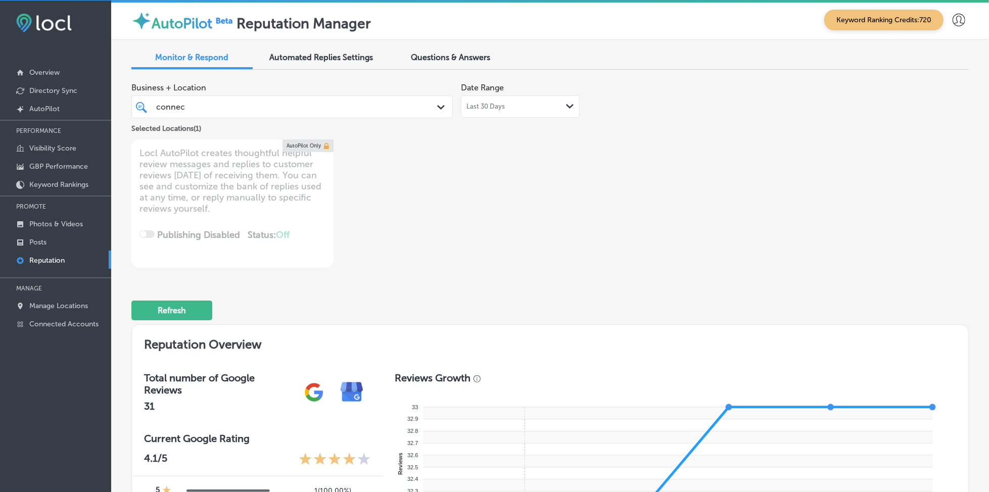
scroll to position [0, 0]
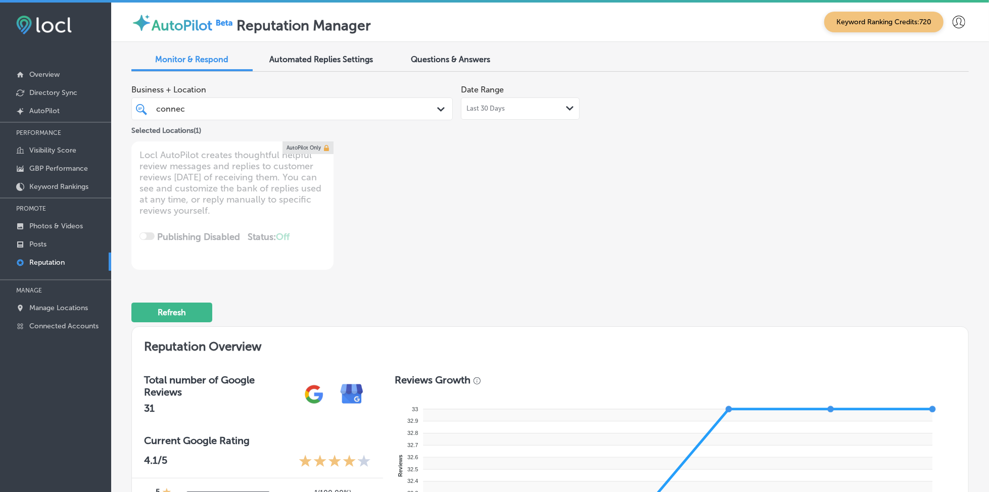
click at [237, 106] on div "connec connec" at bounding box center [278, 109] width 247 height 14
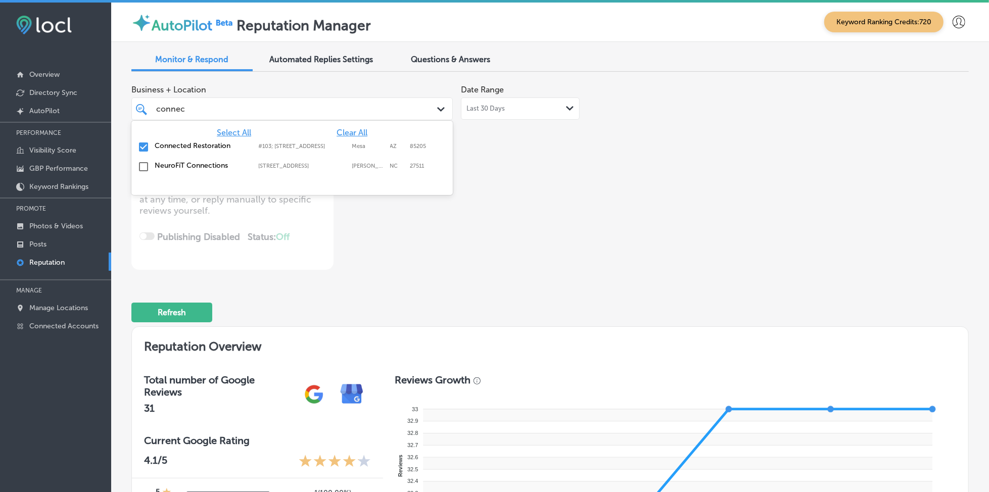
click at [350, 135] on span "Clear All" at bounding box center [351, 133] width 31 height 10
type textarea "x"
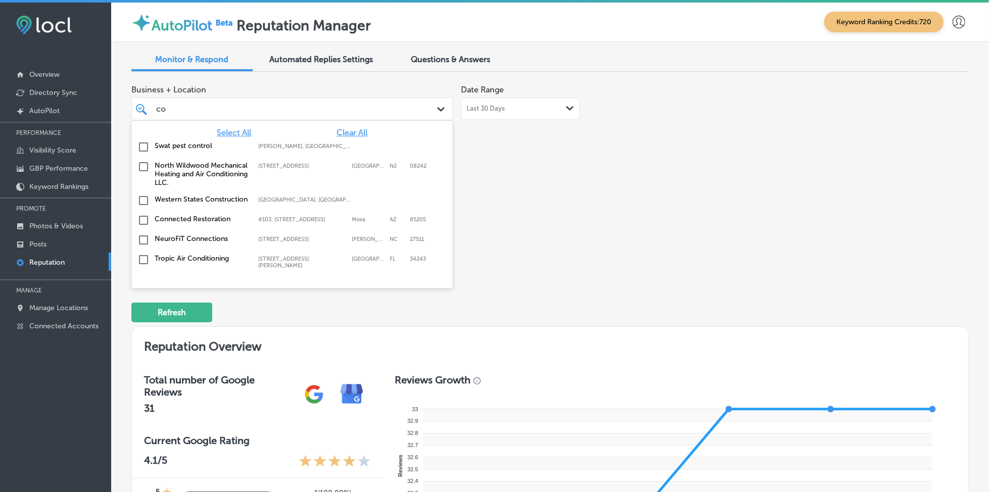
type input "c"
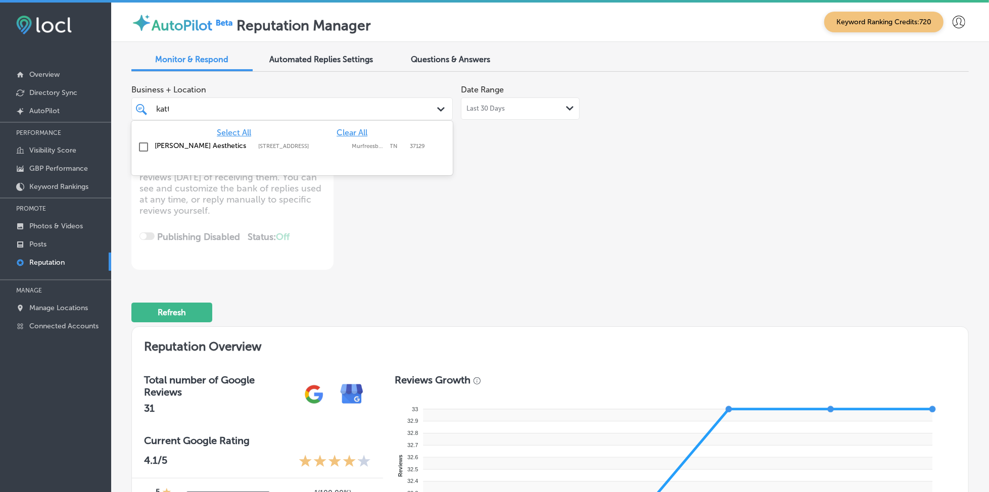
type input "katti"
click at [209, 149] on label "[PERSON_NAME] Aesthetics" at bounding box center [201, 145] width 93 height 9
type textarea "x"
type input "katti"
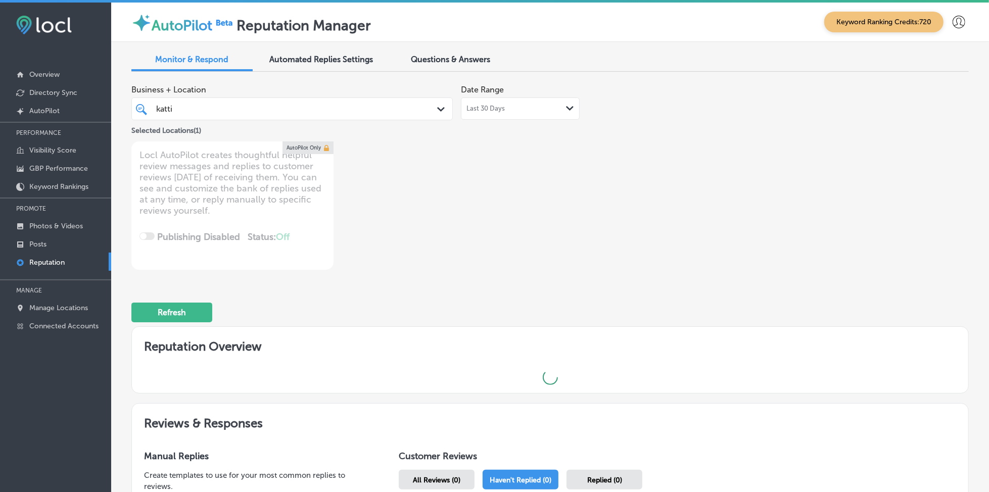
click at [500, 164] on div "Business + Location katti katti Path Created with Sketch. Selected Locations ( …" at bounding box center [382, 175] width 502 height 190
type textarea "x"
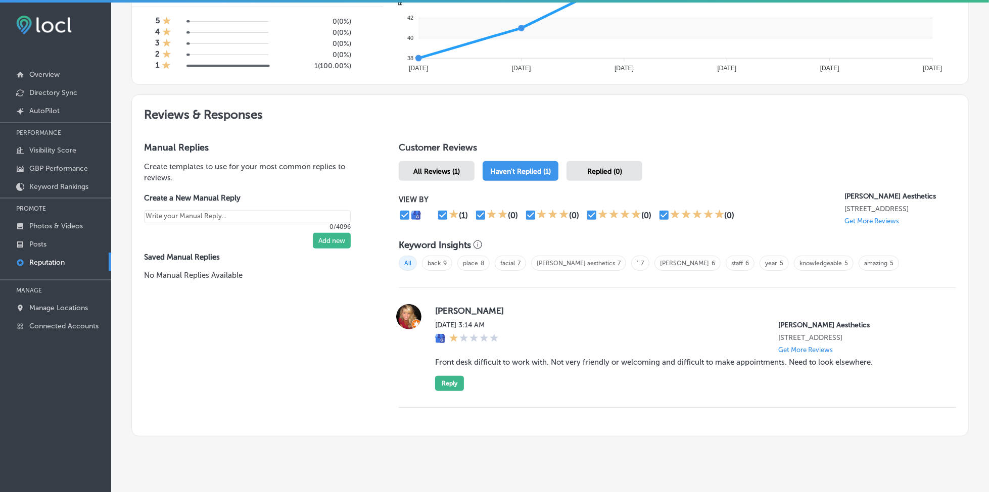
scroll to position [498, 0]
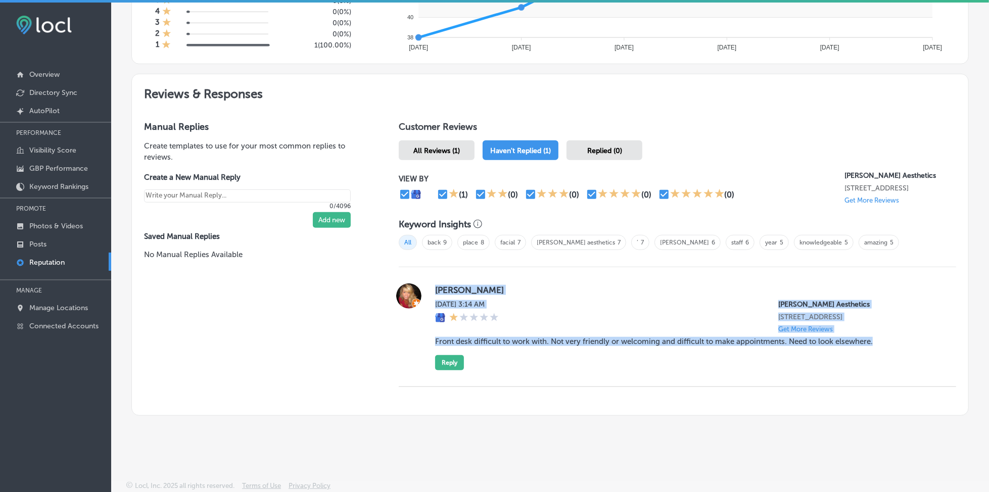
drag, startPoint x: 427, startPoint y: 280, endPoint x: 872, endPoint y: 345, distance: 450.2
click at [725, 345] on div "[PERSON_NAME][DATE] 3:14 AM [PERSON_NAME] Aesthetics [STREET_ADDRESS] Get More …" at bounding box center [677, 326] width 557 height 87
copy div "[PERSON_NAME][DATE] 3:14 AM [PERSON_NAME] Aesthetics [STREET_ADDRESS] Get More …"
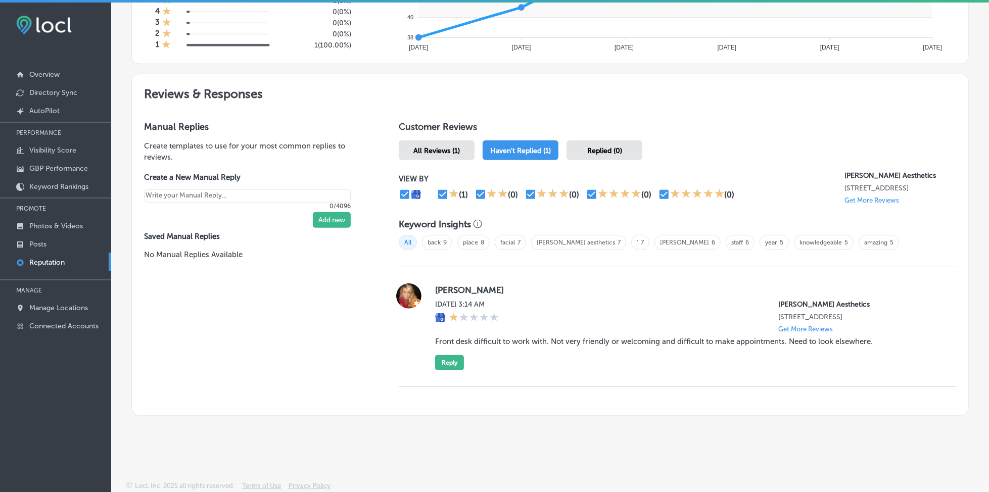
click at [725, 349] on div at bounding box center [677, 397] width 557 height 20
